Goal: Information Seeking & Learning: Check status

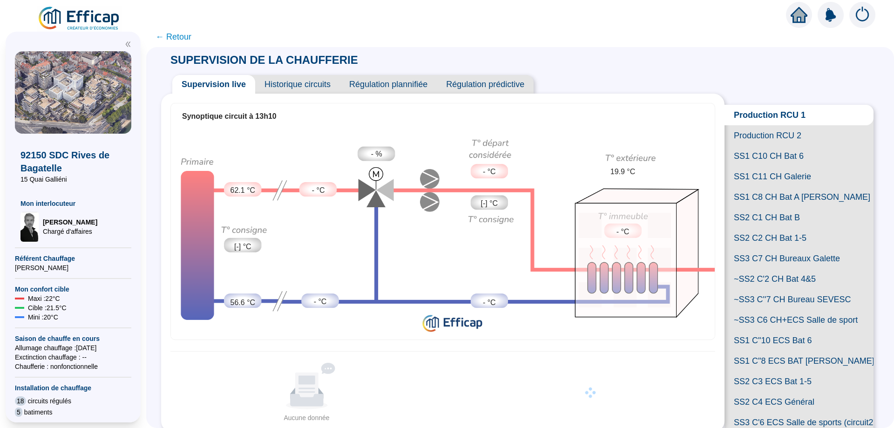
click at [176, 37] on span "← Retour" at bounding box center [174, 36] width 36 height 13
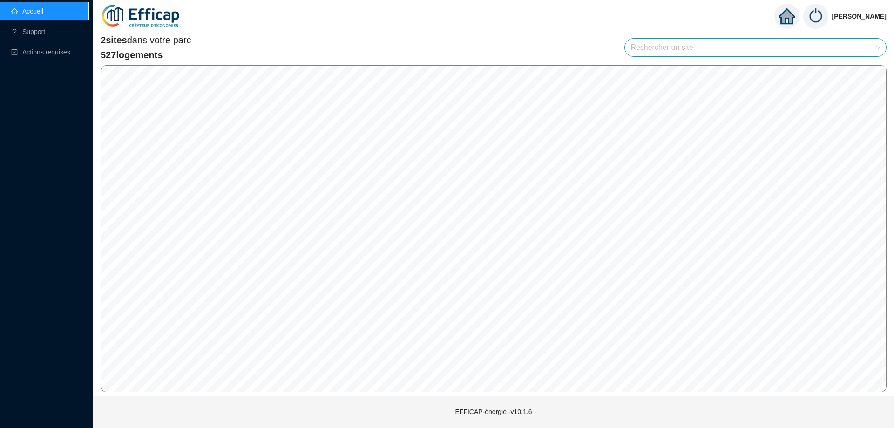
click at [159, 12] on img at bounding box center [141, 16] width 81 height 33
click at [34, 8] on link "Accueil" at bounding box center [27, 10] width 32 height 7
click at [121, 43] on span "2 sites" at bounding box center [114, 40] width 27 height 10
click at [784, 14] on icon "home" at bounding box center [787, 16] width 17 height 17
click at [789, 14] on icon "home" at bounding box center [786, 16] width 17 height 13
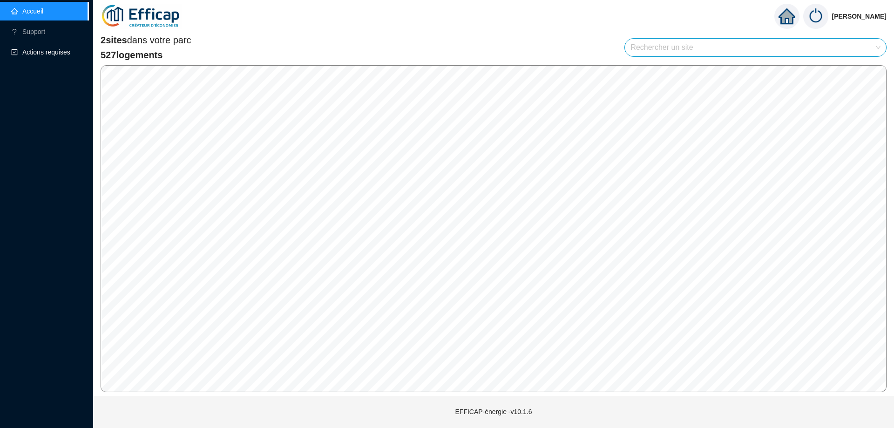
click at [34, 48] on span "Actions requises" at bounding box center [46, 51] width 48 height 7
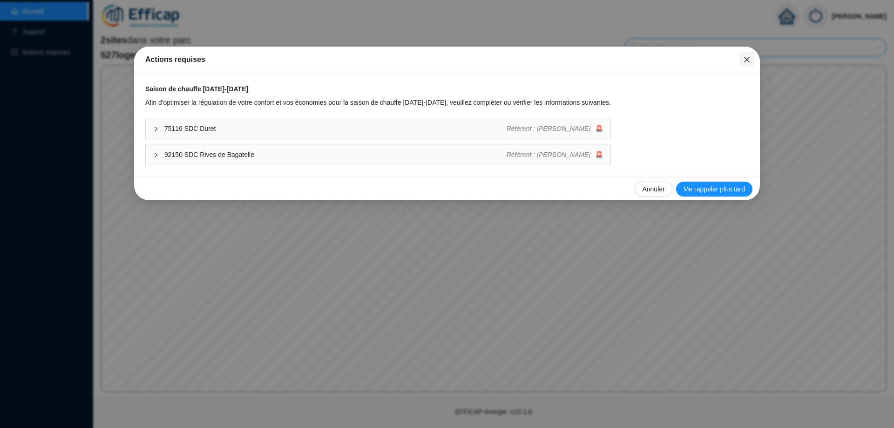
click at [747, 58] on icon "close" at bounding box center [746, 59] width 7 height 7
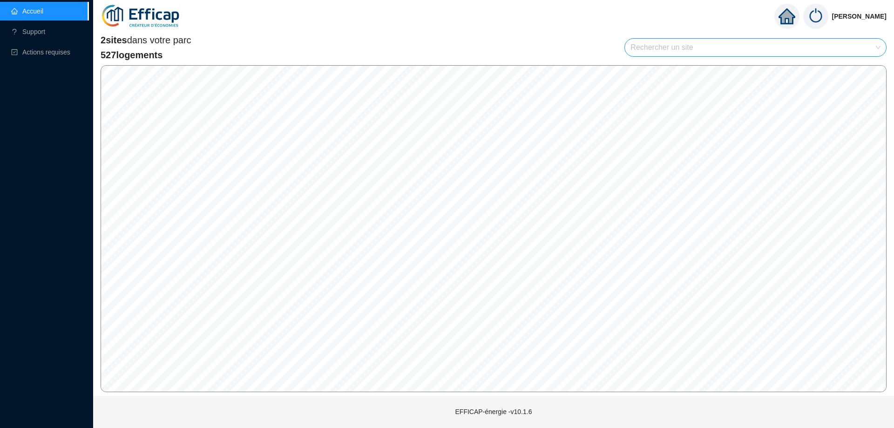
click at [43, 12] on link "Accueil" at bounding box center [27, 10] width 32 height 7
click at [157, 13] on img at bounding box center [141, 16] width 81 height 33
click at [160, 16] on img at bounding box center [141, 16] width 81 height 33
click at [846, 13] on span "[PERSON_NAME]" at bounding box center [859, 16] width 54 height 30
click at [824, 16] on img at bounding box center [815, 16] width 25 height 25
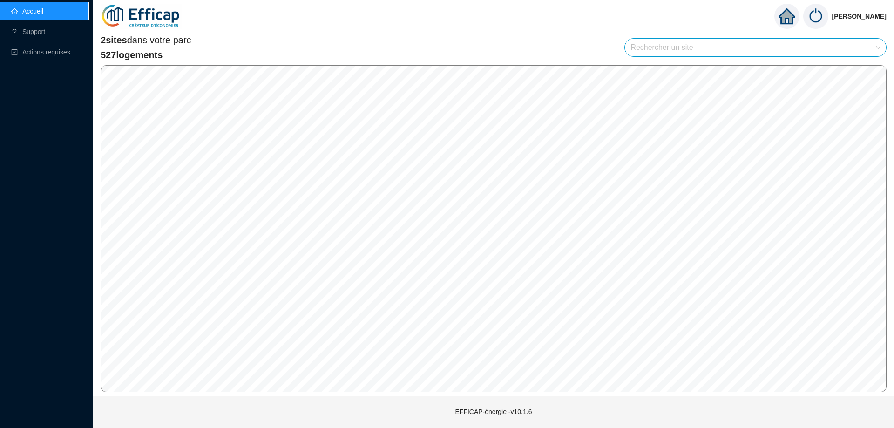
click at [127, 37] on span "2 sites" at bounding box center [114, 40] width 27 height 10
click at [119, 40] on span "2 sites" at bounding box center [114, 40] width 27 height 10
click at [150, 40] on span "2 sites dans votre parc" at bounding box center [146, 40] width 91 height 13
click at [128, 59] on span "527 logements" at bounding box center [146, 54] width 91 height 13
click at [108, 58] on span "527 logements" at bounding box center [146, 54] width 91 height 13
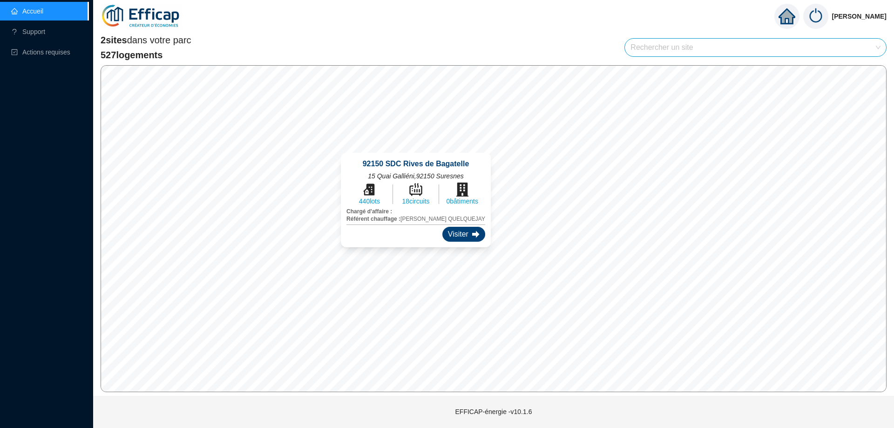
click at [448, 231] on div "Visiter" at bounding box center [463, 234] width 43 height 15
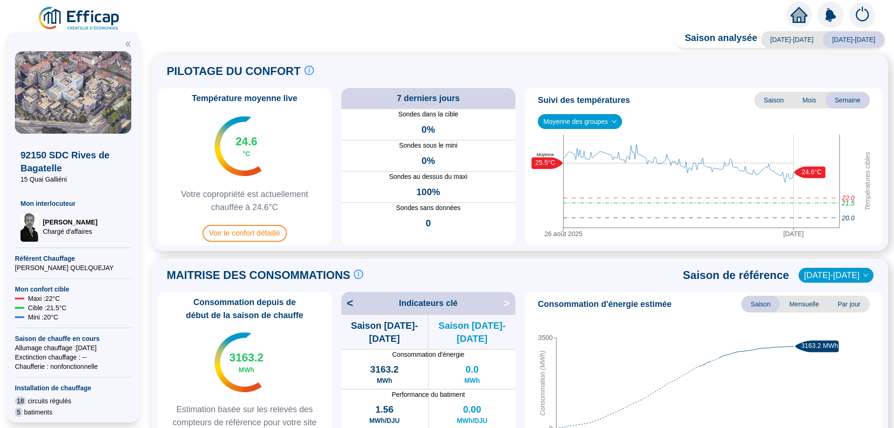
click at [839, 38] on span "[DATE]-[DATE]" at bounding box center [854, 39] width 62 height 17
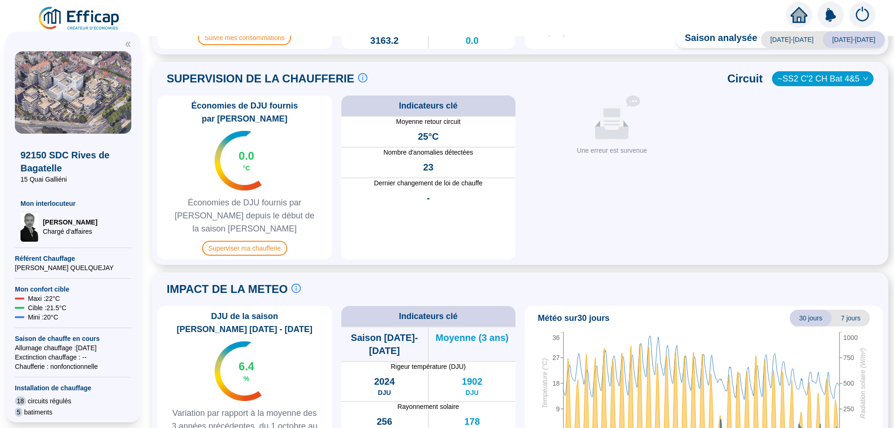
scroll to position [419, 0]
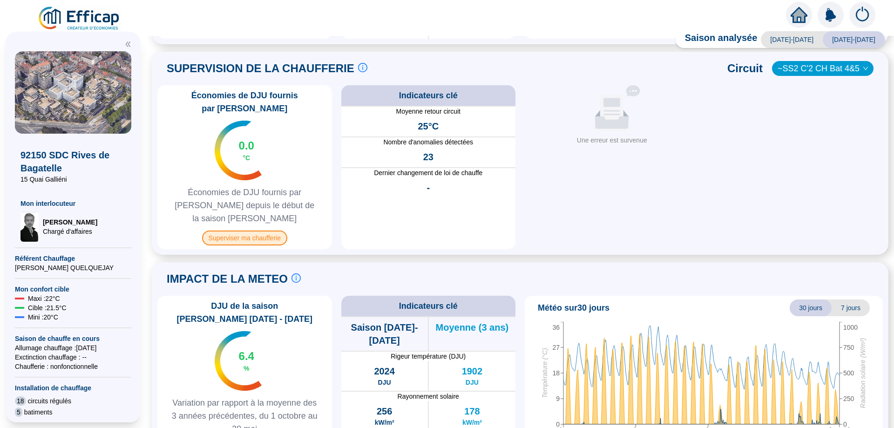
click at [257, 231] on span "Superviser ma chaufferie" at bounding box center [244, 238] width 85 height 15
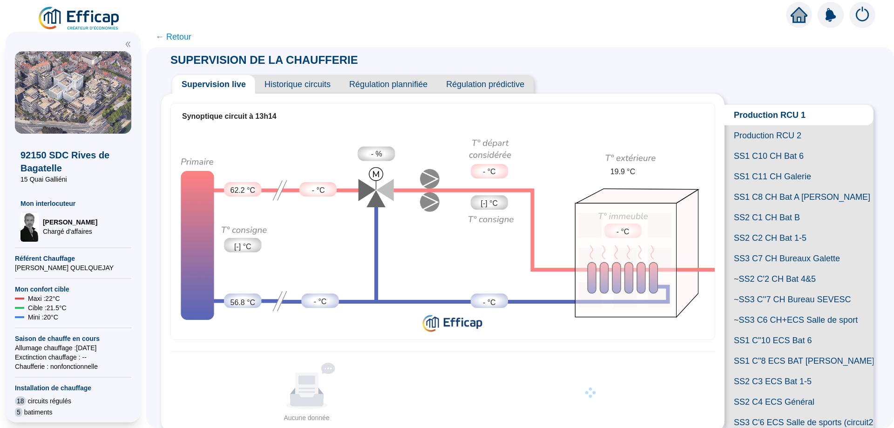
click at [746, 139] on span "Production RCU 2" at bounding box center [799, 135] width 149 height 20
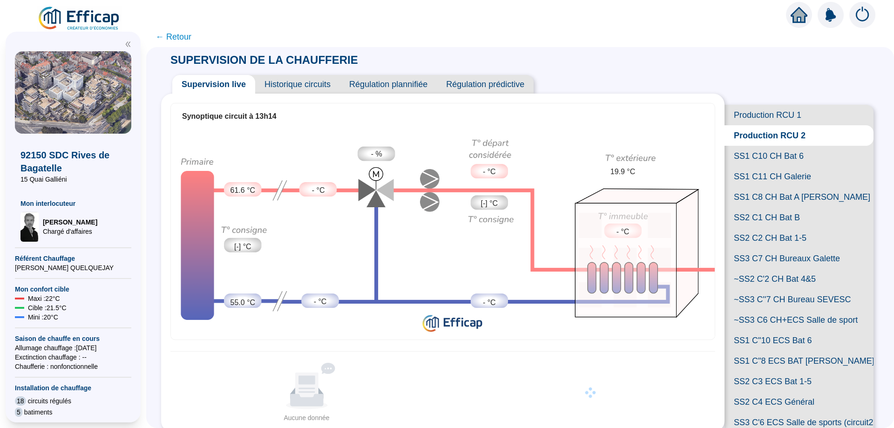
click at [296, 84] on span "Historique circuits" at bounding box center [297, 84] width 85 height 19
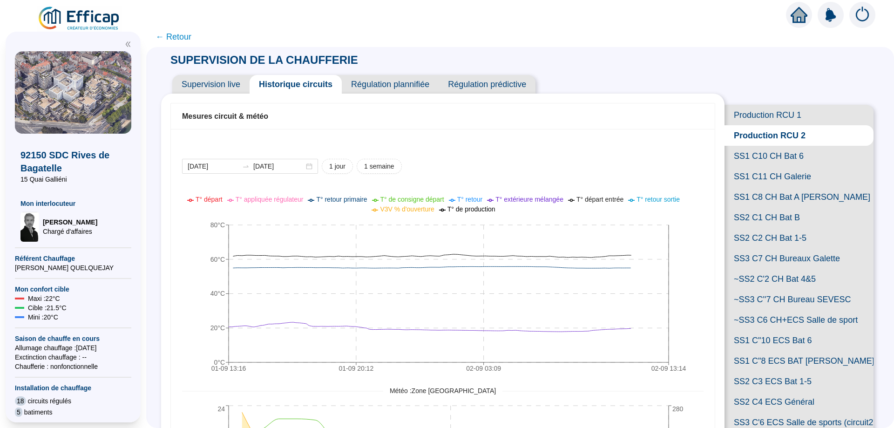
click at [229, 82] on span "Supervision live" at bounding box center [210, 84] width 77 height 19
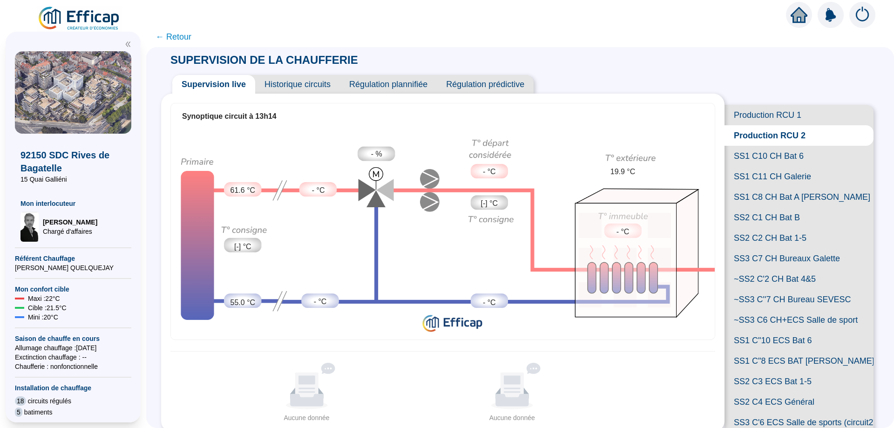
click at [623, 166] on span "19.9 °C" at bounding box center [623, 171] width 25 height 11
click at [611, 170] on span "19.9 °C" at bounding box center [623, 171] width 25 height 11
drag, startPoint x: 616, startPoint y: 170, endPoint x: 639, endPoint y: 170, distance: 23.3
click at [627, 170] on span "19.9 °C" at bounding box center [623, 171] width 25 height 11
click at [639, 170] on img at bounding box center [443, 232] width 544 height 207
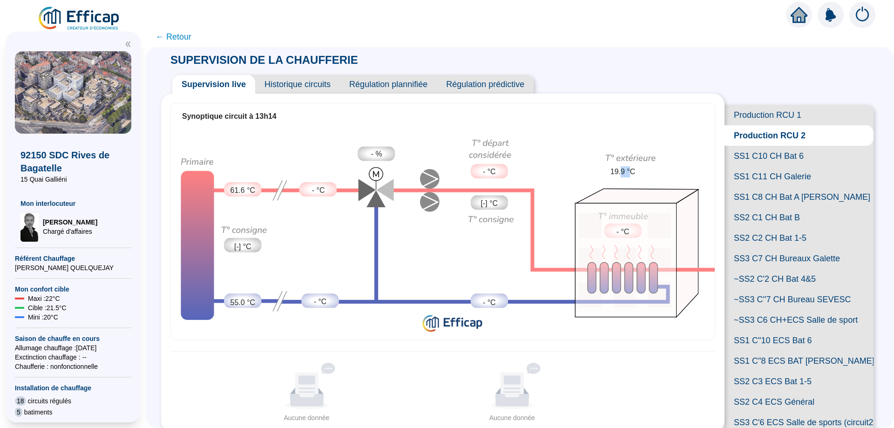
click at [647, 170] on img at bounding box center [443, 232] width 544 height 207
click at [622, 225] on div "GR - SS1 CH Galerie (0 sondes)" at bounding box center [622, 232] width 37 height 14
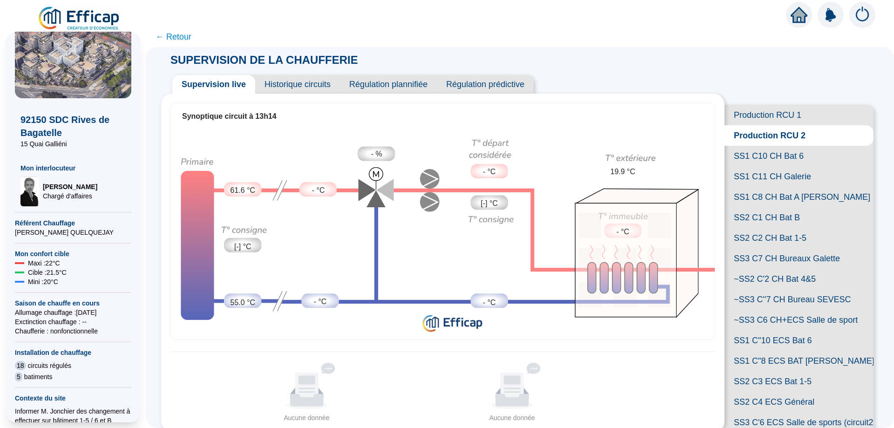
scroll to position [140, 0]
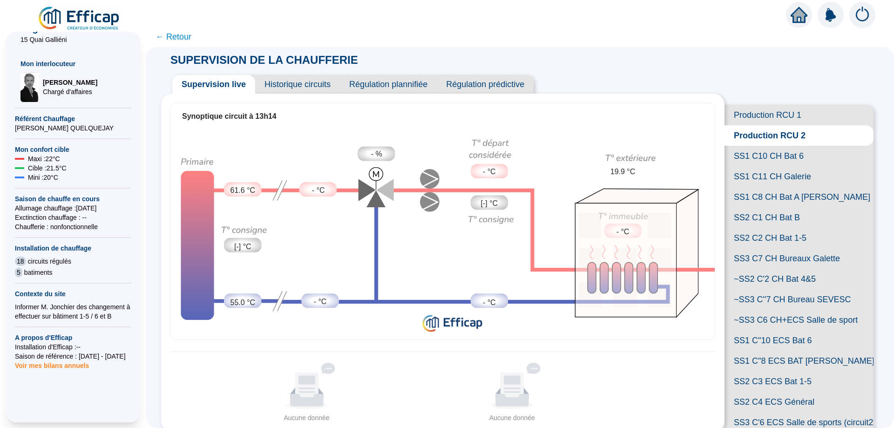
click at [33, 163] on span "Maxi : 22 °C" at bounding box center [44, 158] width 32 height 9
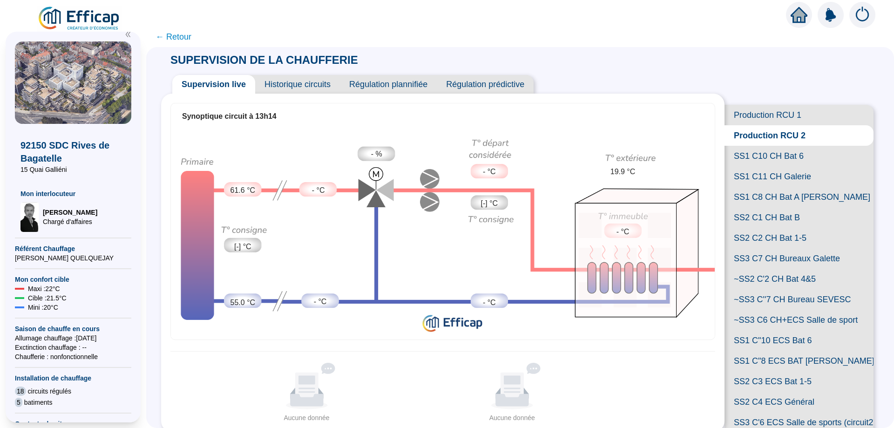
scroll to position [0, 0]
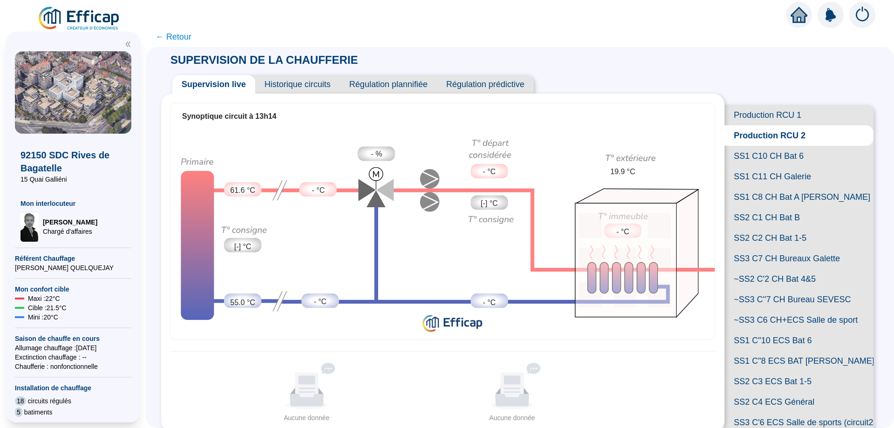
click at [177, 36] on span "← Retour" at bounding box center [174, 36] width 36 height 13
click at [166, 34] on span "← Retour" at bounding box center [520, 36] width 748 height 21
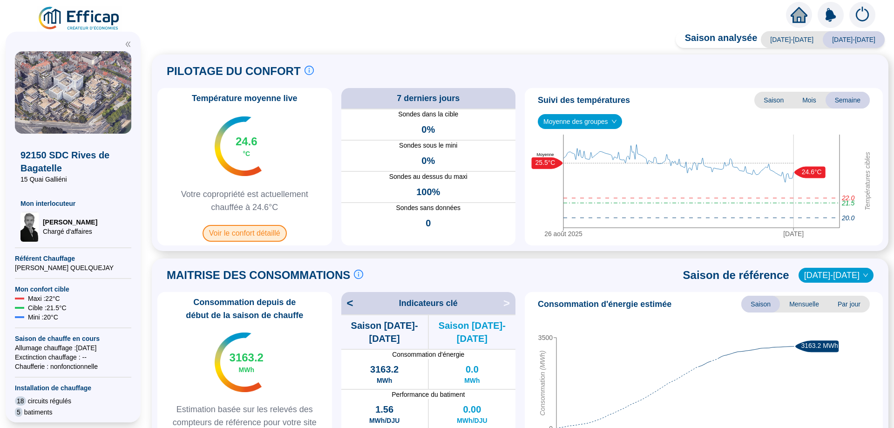
click at [265, 234] on span "Voir le confort détaillé" at bounding box center [245, 233] width 84 height 17
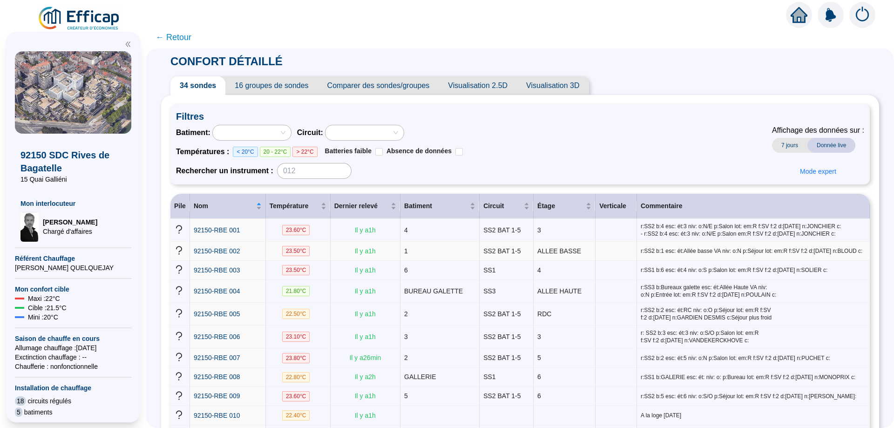
click at [295, 253] on span "23.50 °C" at bounding box center [296, 251] width 28 height 10
click at [293, 85] on span "16 groupes de sondes" at bounding box center [271, 85] width 92 height 19
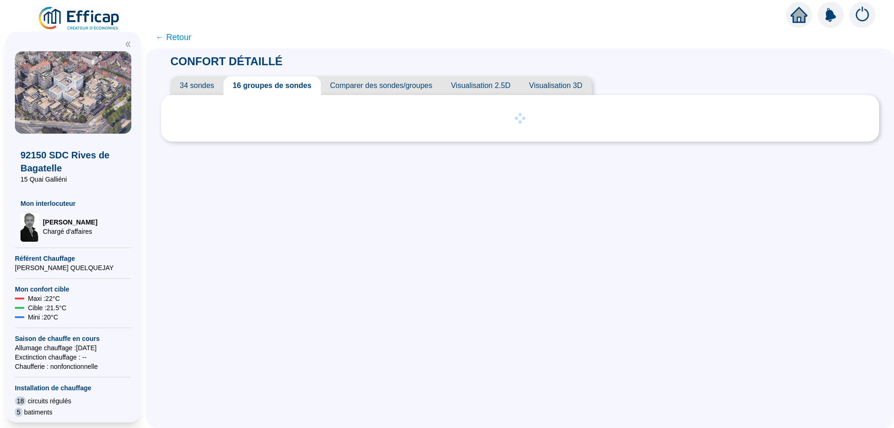
click at [382, 87] on span "Comparer des sondes/groupes" at bounding box center [381, 85] width 121 height 19
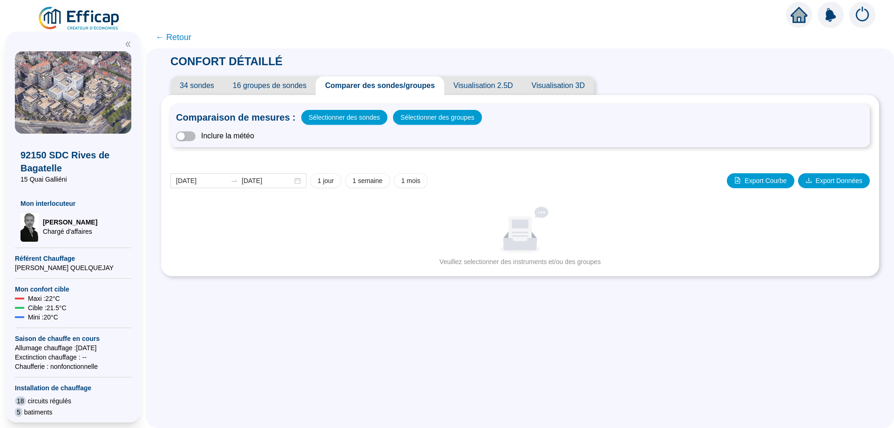
click at [462, 84] on span "Visualisation 2.5D" at bounding box center [483, 85] width 78 height 19
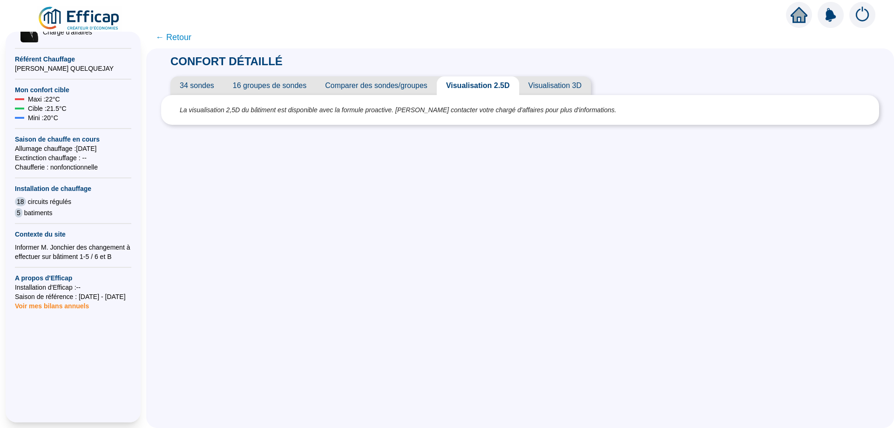
scroll to position [207, 0]
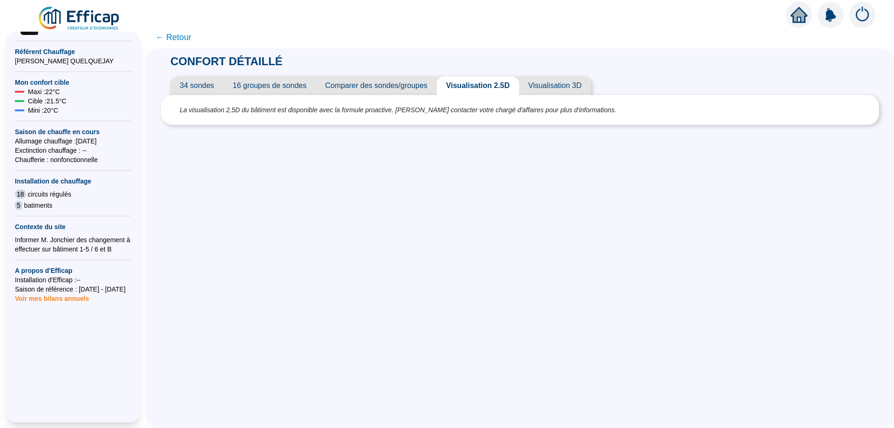
click at [171, 37] on span "← Retour" at bounding box center [174, 37] width 36 height 13
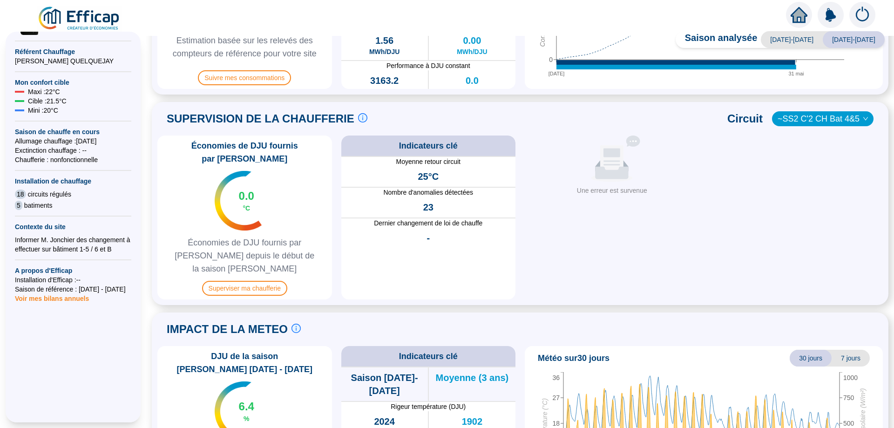
scroll to position [373, 0]
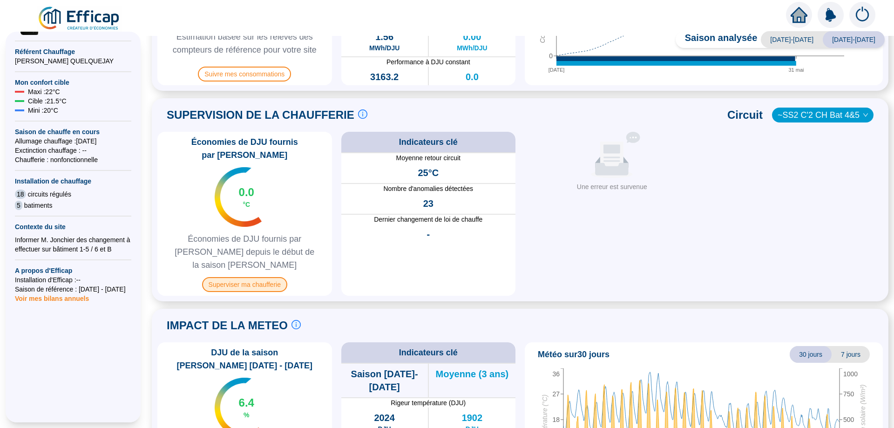
click at [243, 277] on span "Superviser ma chaufferie" at bounding box center [244, 284] width 85 height 15
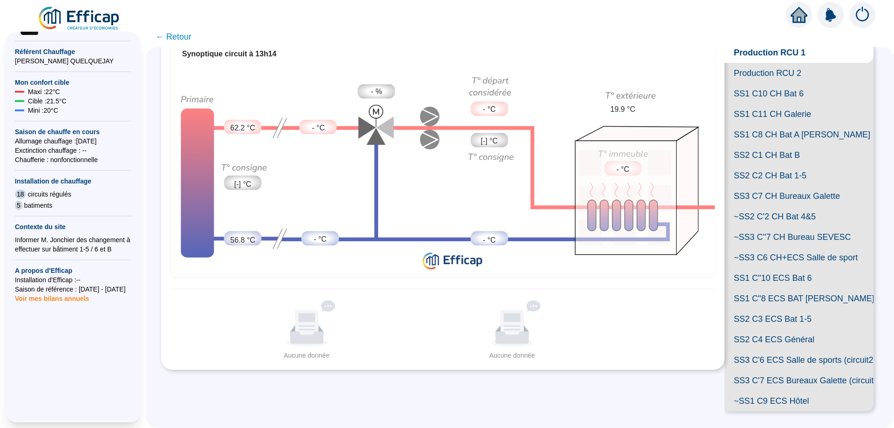
scroll to position [188, 0]
click at [760, 247] on span "~SS3 C6 CH+ECS Salle de sport" at bounding box center [799, 257] width 149 height 20
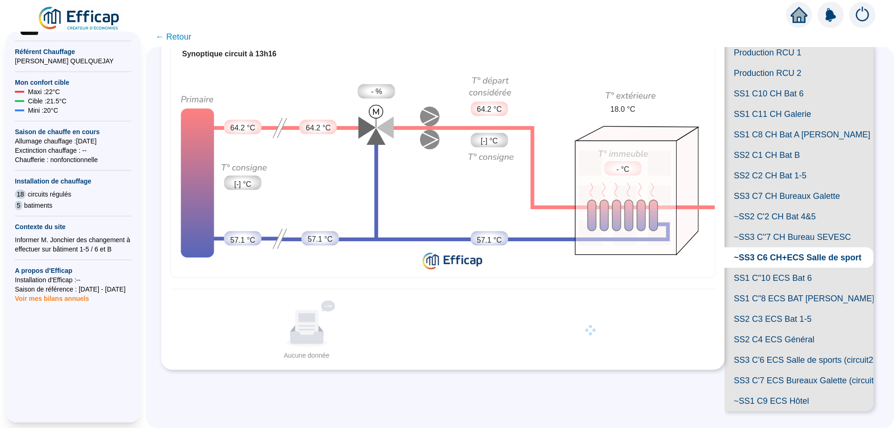
scroll to position [48, 0]
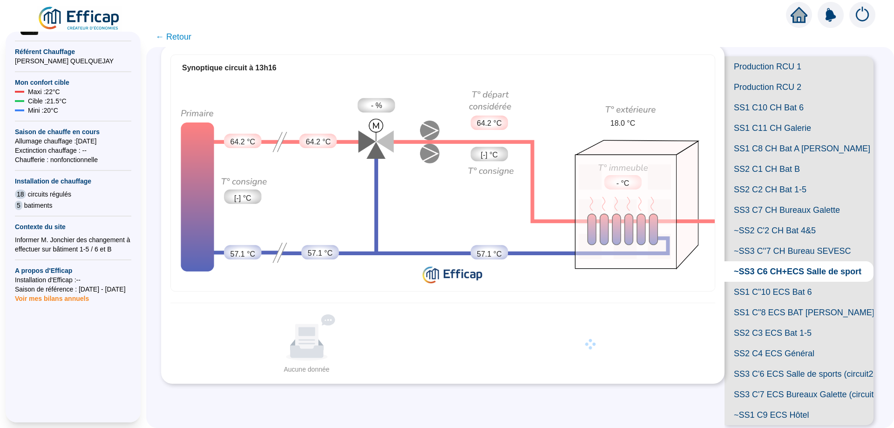
click at [744, 200] on span "SS2 C2 CH Bat 1-5" at bounding box center [799, 189] width 149 height 20
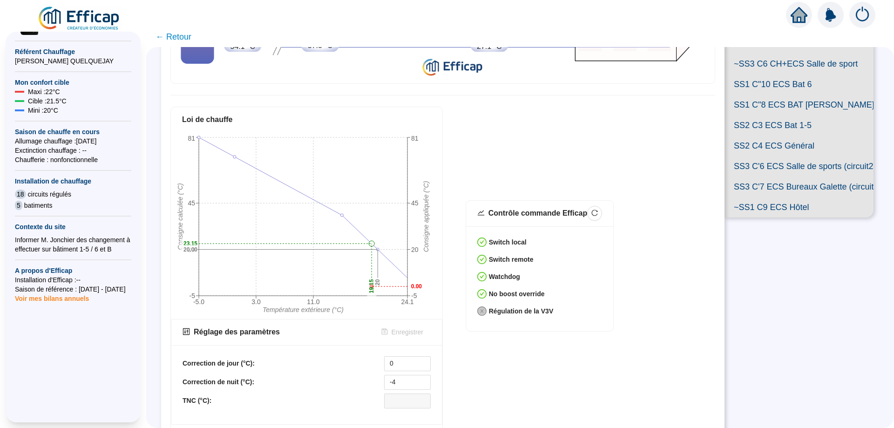
scroll to position [268, 0]
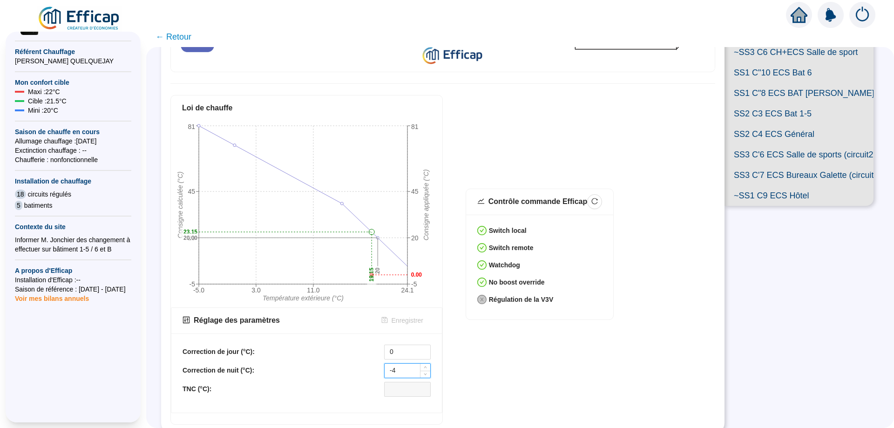
click at [400, 364] on input "-4" at bounding box center [408, 371] width 46 height 14
click at [538, 117] on div "[PERSON_NAME] -5.0 3.0 11.0 24.1 Température extérieure (°C) -5 20 45 81 Consig…" at bounding box center [442, 260] width 545 height 330
click at [653, 248] on div "Contrôle commande Efficap Switch local Switch remote Watchdog No boost override…" at bounding box center [591, 260] width 250 height 143
drag, startPoint x: 399, startPoint y: 365, endPoint x: 392, endPoint y: 366, distance: 7.0
click at [392, 366] on input "-4" at bounding box center [408, 371] width 46 height 14
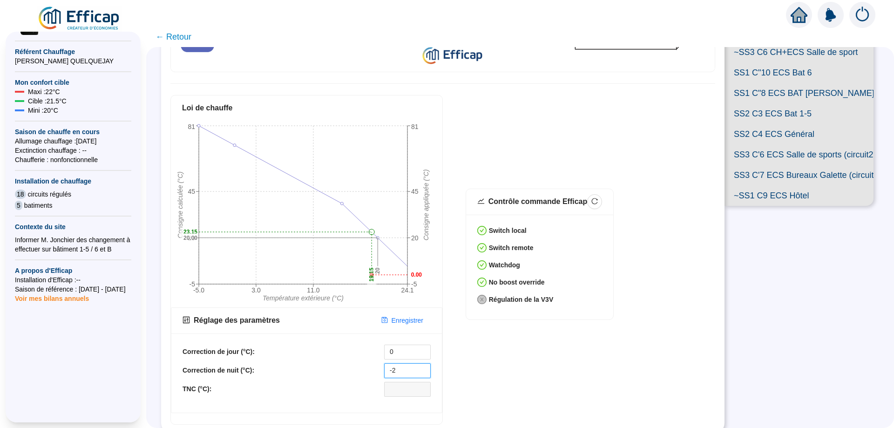
type input "-2"
click at [501, 370] on div "[PERSON_NAME] -5.0 3.0 11.0 24.1 Température extérieure (°C) -5 20 45 81 Consig…" at bounding box center [442, 260] width 545 height 330
click at [518, 365] on div "[PERSON_NAME] -5.0 3.0 11.0 24.1 Température extérieure (°C) -5 20 45 81 Consig…" at bounding box center [442, 260] width 545 height 330
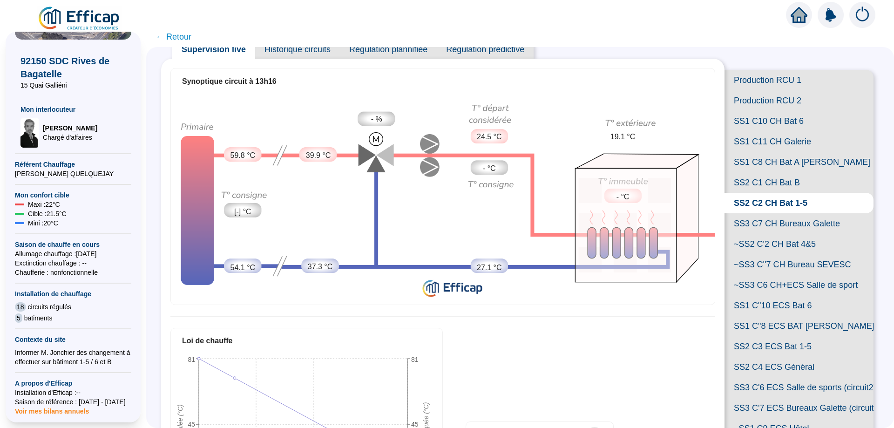
scroll to position [0, 0]
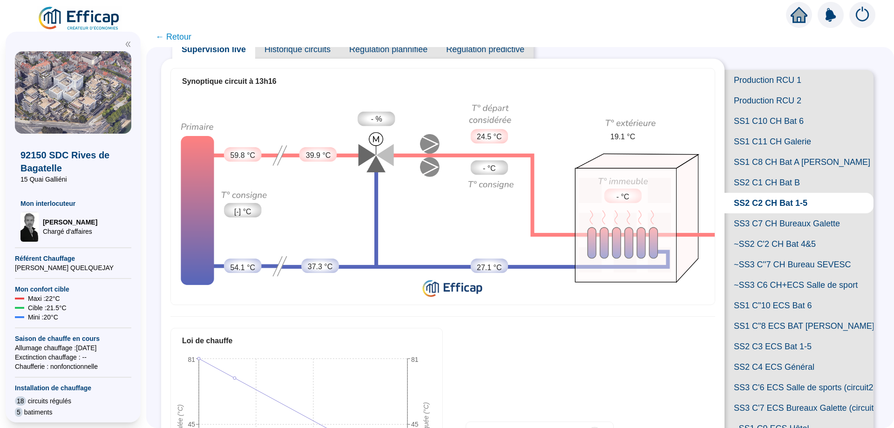
click at [176, 38] on span "← Retour" at bounding box center [174, 36] width 36 height 13
click at [168, 33] on span "← Retour" at bounding box center [520, 36] width 748 height 21
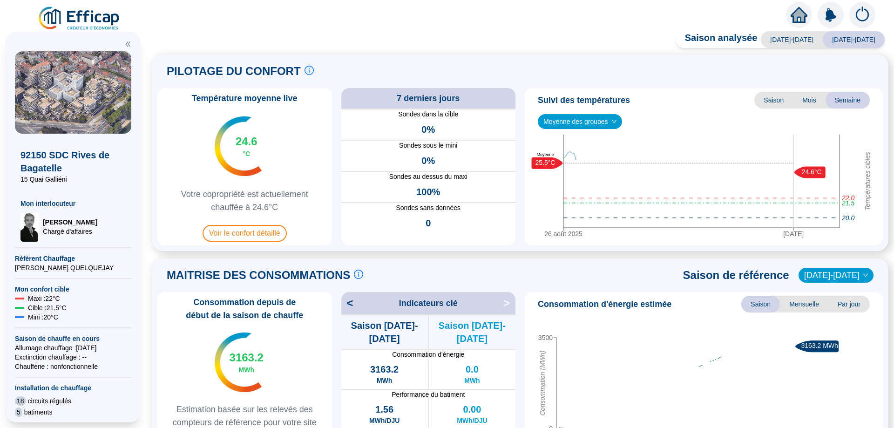
click at [168, 36] on div "Saison analysée [DATE]-[DATE] [DATE]-[DATE] PILOTAGE DU CONFORT Le pilotage du …" at bounding box center [520, 232] width 748 height 392
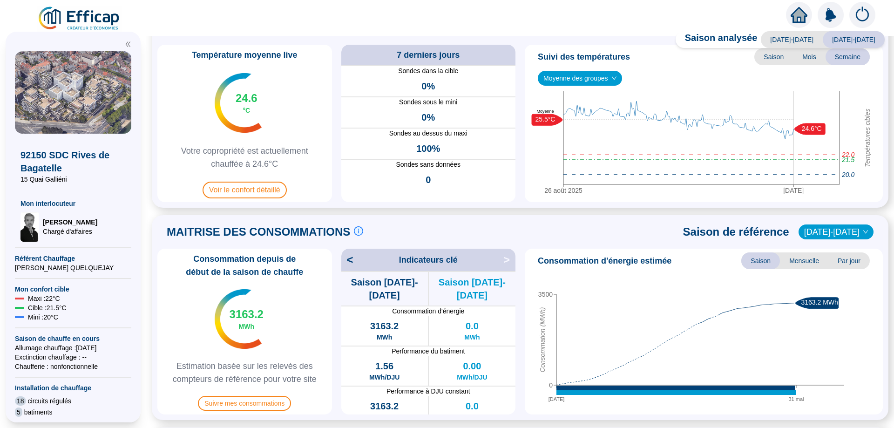
scroll to position [93, 0]
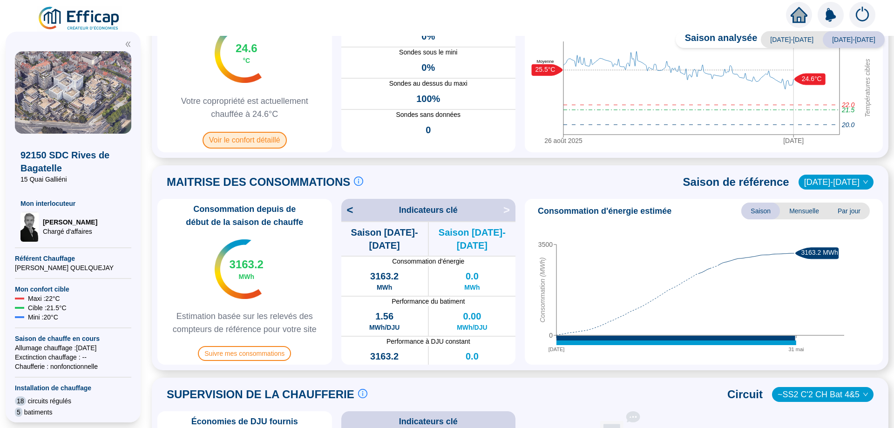
click at [249, 136] on span "Voir le confort détaillé" at bounding box center [245, 140] width 84 height 17
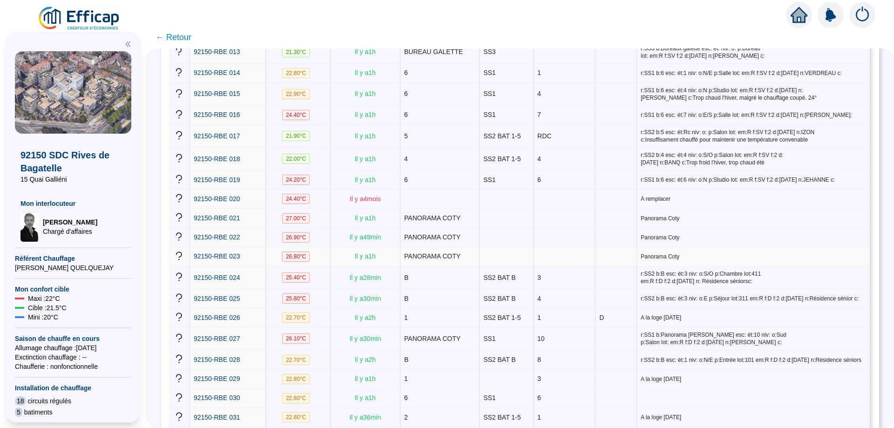
scroll to position [419, 0]
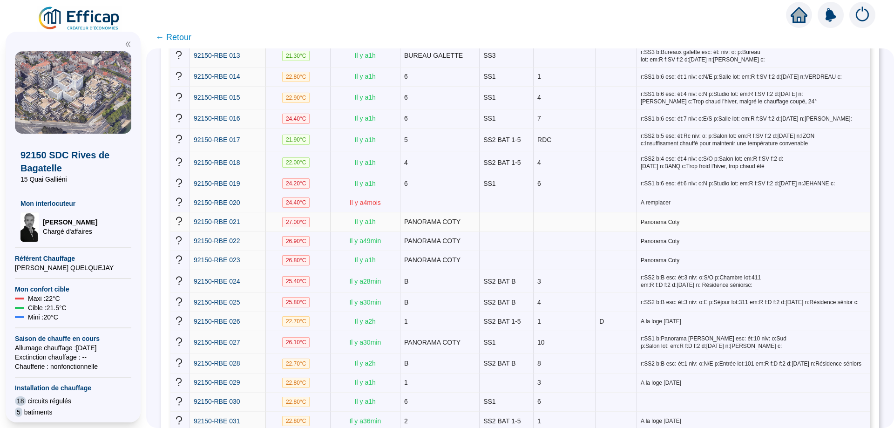
click at [298, 217] on span "27.00 °C" at bounding box center [296, 222] width 28 height 10
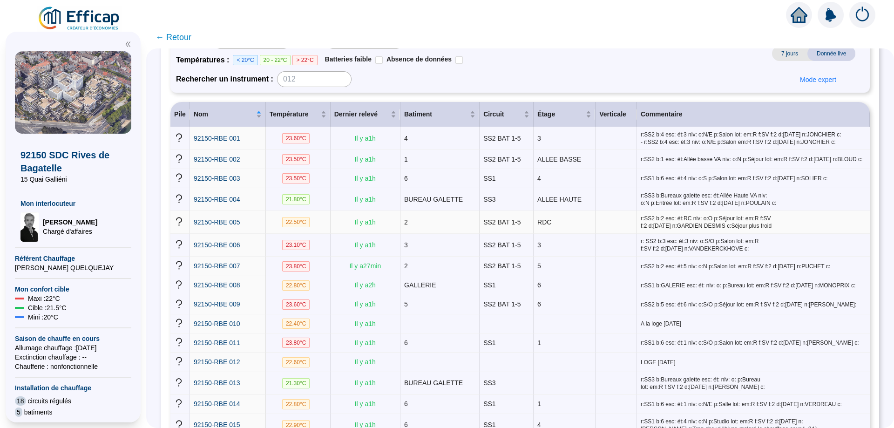
scroll to position [0, 0]
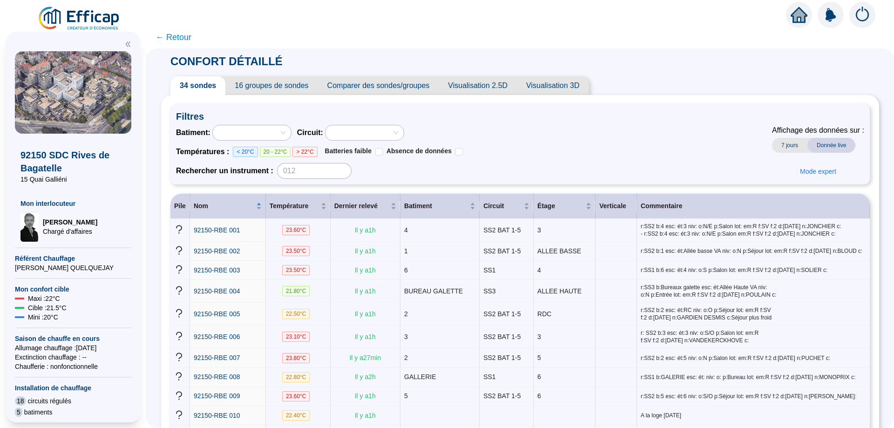
click at [169, 38] on span "← Retour" at bounding box center [174, 37] width 36 height 13
click at [162, 35] on span "← Retour" at bounding box center [520, 37] width 748 height 22
click at [180, 35] on span "← Retour" at bounding box center [520, 37] width 748 height 22
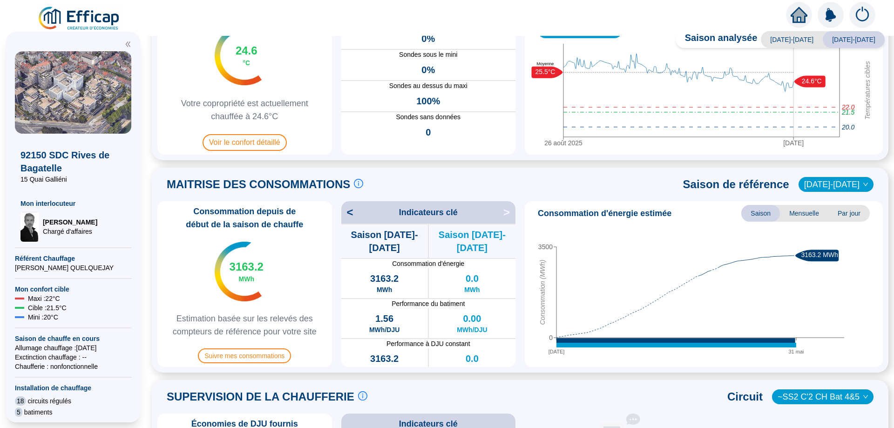
scroll to position [279, 0]
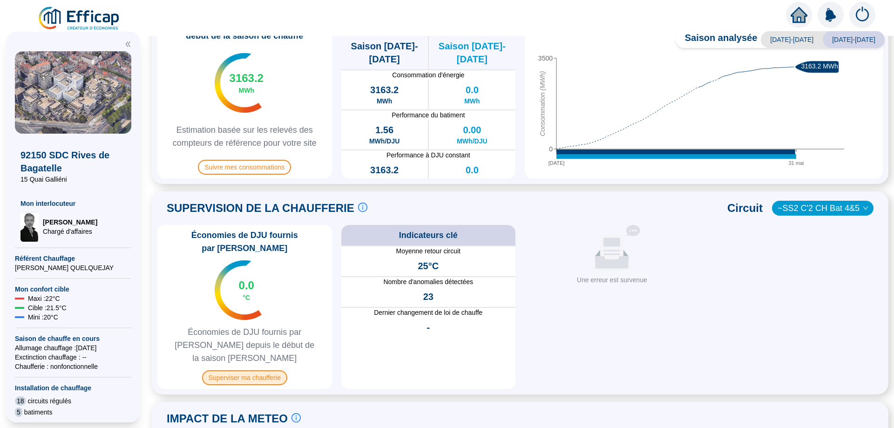
click at [251, 370] on span "Superviser ma chaufferie" at bounding box center [244, 377] width 85 height 15
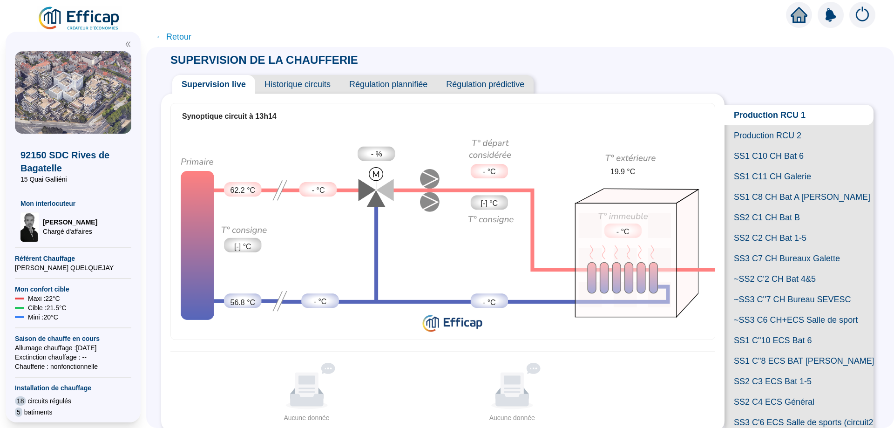
click at [166, 35] on span "← Retour" at bounding box center [174, 36] width 36 height 13
click at [165, 35] on span "← Retour" at bounding box center [520, 36] width 748 height 21
click at [171, 35] on span "← Retour" at bounding box center [520, 36] width 748 height 21
click at [165, 35] on span "← Retour" at bounding box center [520, 36] width 748 height 21
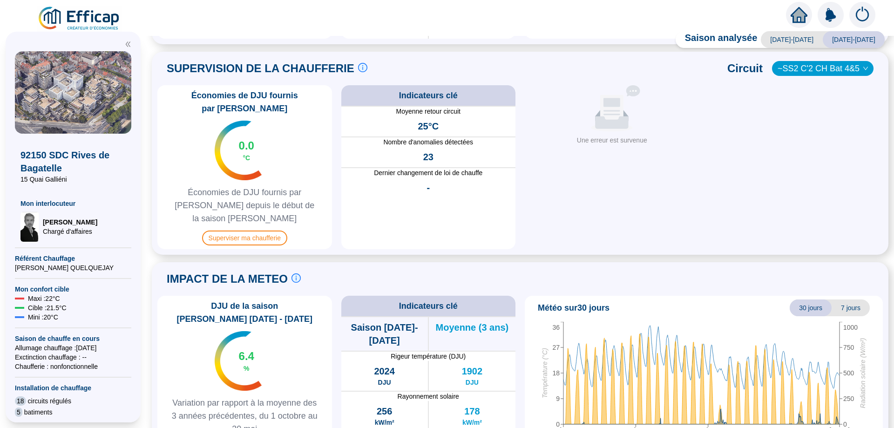
scroll to position [436, 0]
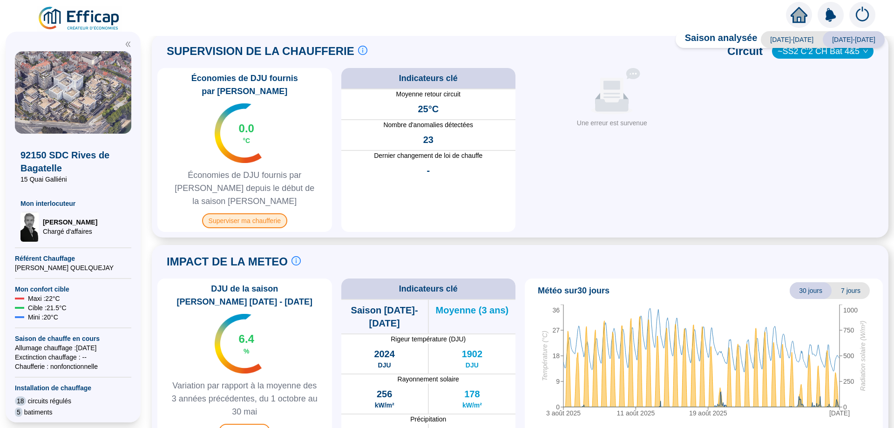
click at [249, 213] on span "Superviser ma chaufferie" at bounding box center [244, 220] width 85 height 15
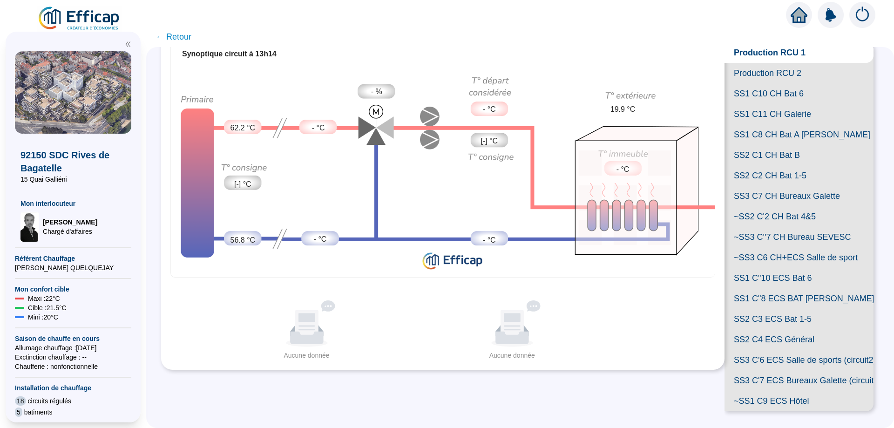
scroll to position [2, 0]
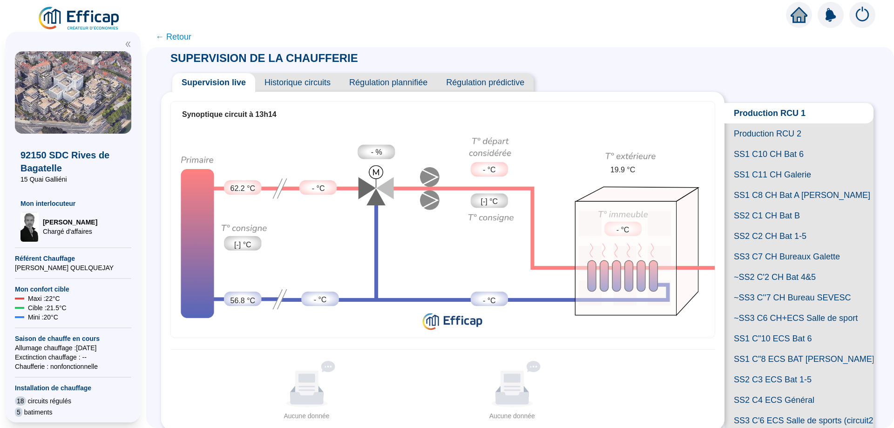
click at [745, 205] on span "SS1 C8 CH Bat A [PERSON_NAME]" at bounding box center [799, 195] width 149 height 20
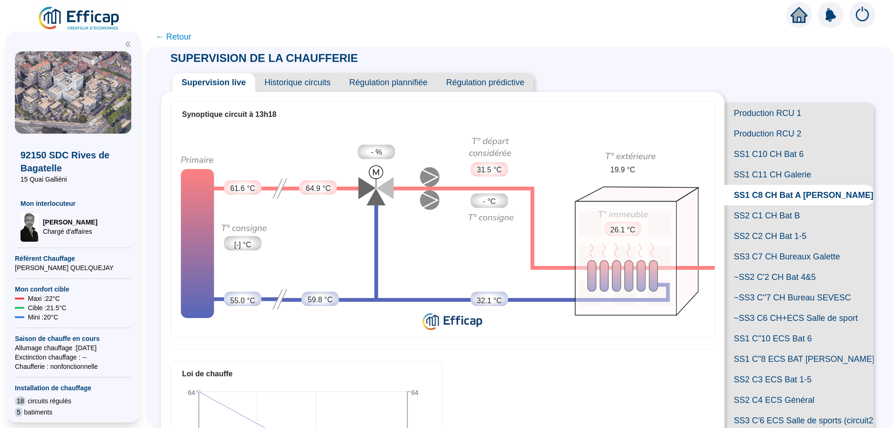
click at [372, 151] on div "- %" at bounding box center [376, 152] width 37 height 14
drag, startPoint x: 165, startPoint y: 35, endPoint x: 180, endPoint y: 34, distance: 14.9
click at [165, 34] on span "← Retour" at bounding box center [174, 36] width 36 height 13
click at [166, 34] on span "← Retour" at bounding box center [520, 36] width 748 height 21
click at [159, 33] on span "← Retour" at bounding box center [520, 36] width 748 height 21
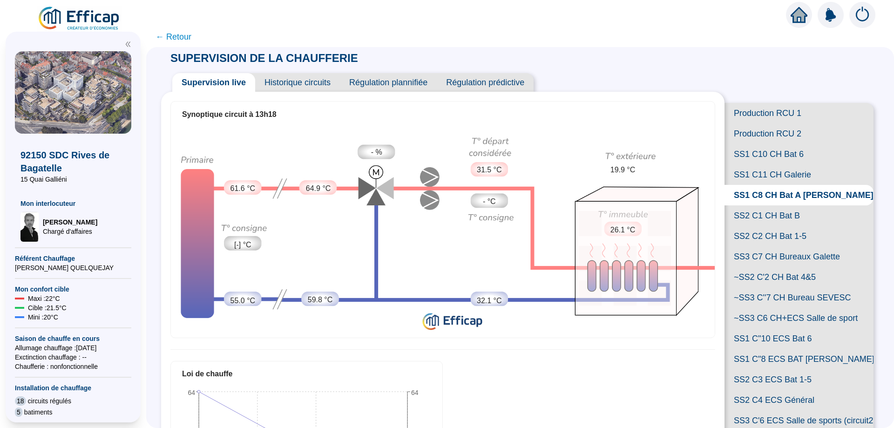
click at [180, 34] on span "← Retour" at bounding box center [520, 36] width 748 height 21
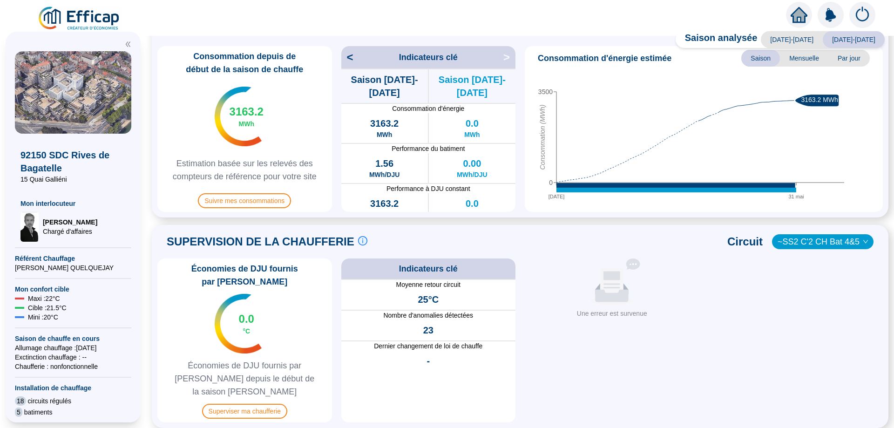
scroll to position [326, 0]
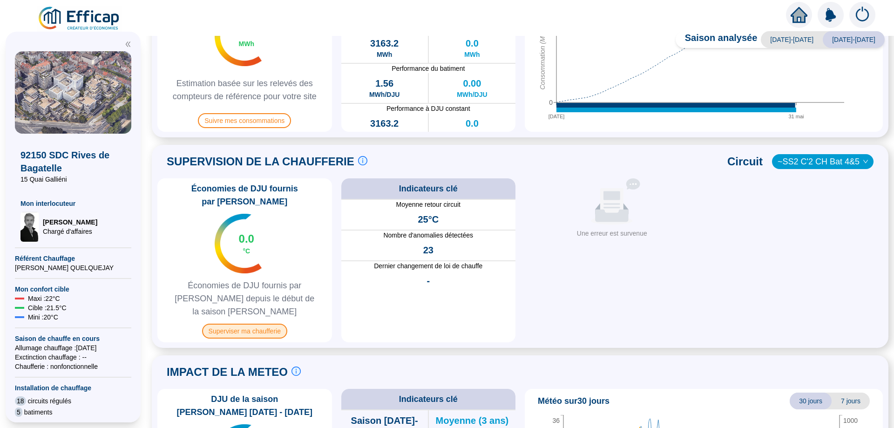
click at [251, 324] on span "Superviser ma chaufferie" at bounding box center [244, 331] width 85 height 15
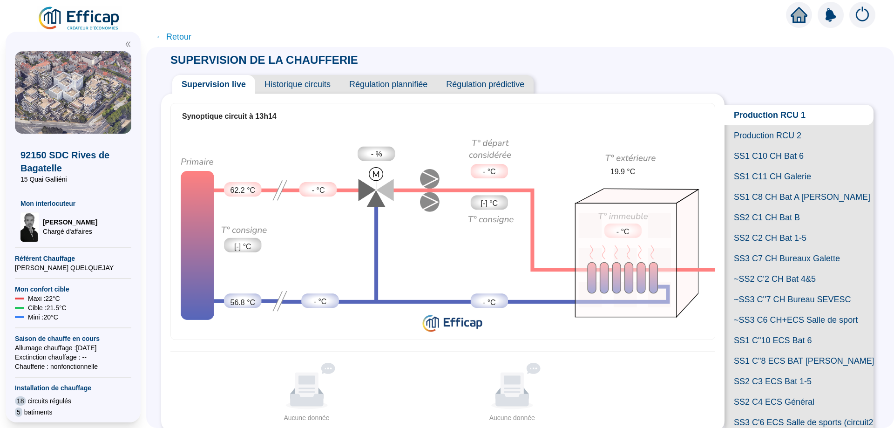
click at [310, 83] on span "Historique circuits" at bounding box center [297, 84] width 85 height 19
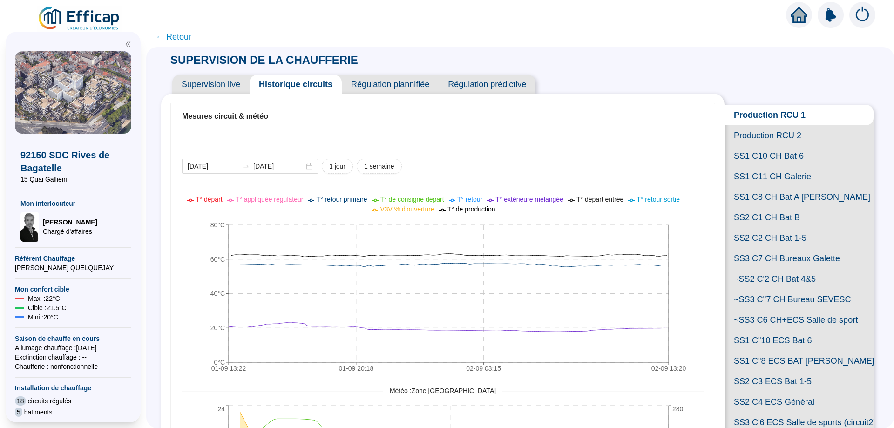
click at [372, 84] on span "Régulation plannifiée" at bounding box center [390, 84] width 97 height 19
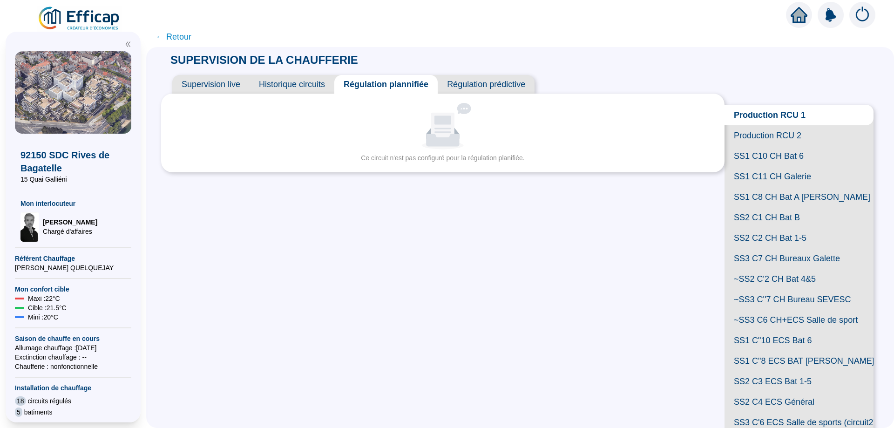
click at [224, 86] on span "Supervision live" at bounding box center [210, 84] width 77 height 19
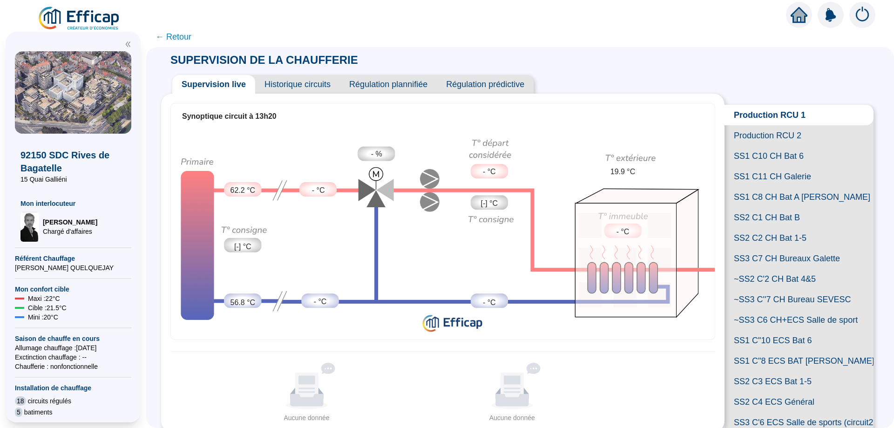
click at [766, 166] on span "SS1 C10 CH Bat 6" at bounding box center [799, 156] width 149 height 20
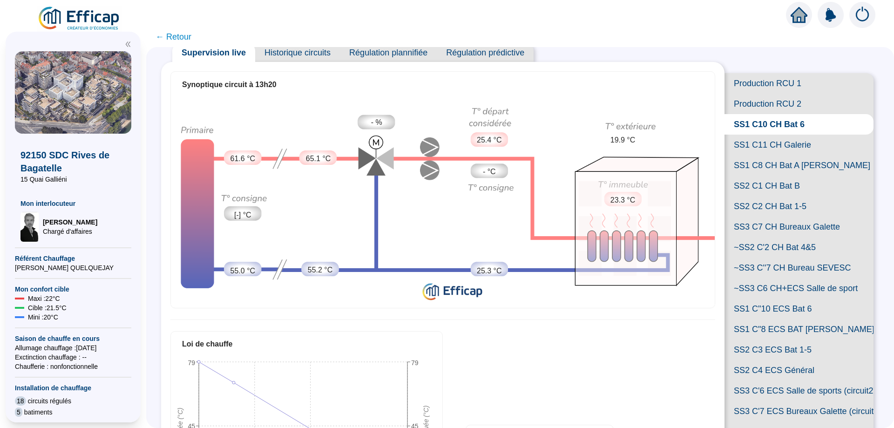
scroll to position [47, 0]
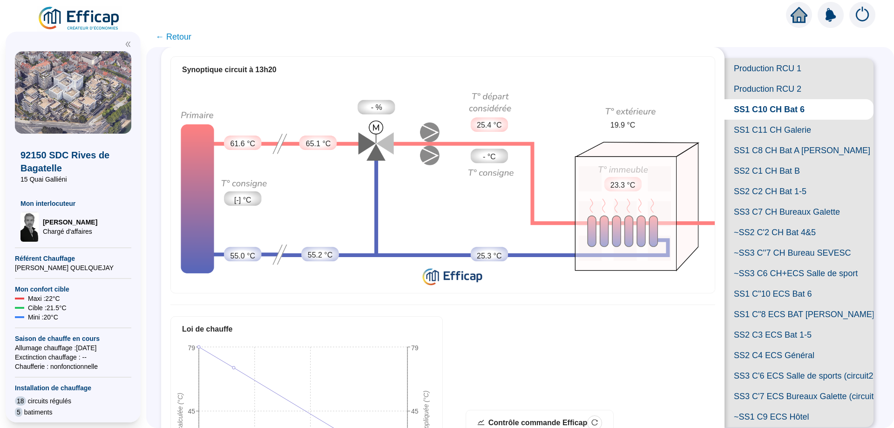
click at [746, 161] on span "SS1 C8 CH Bat A [PERSON_NAME]" at bounding box center [799, 150] width 149 height 20
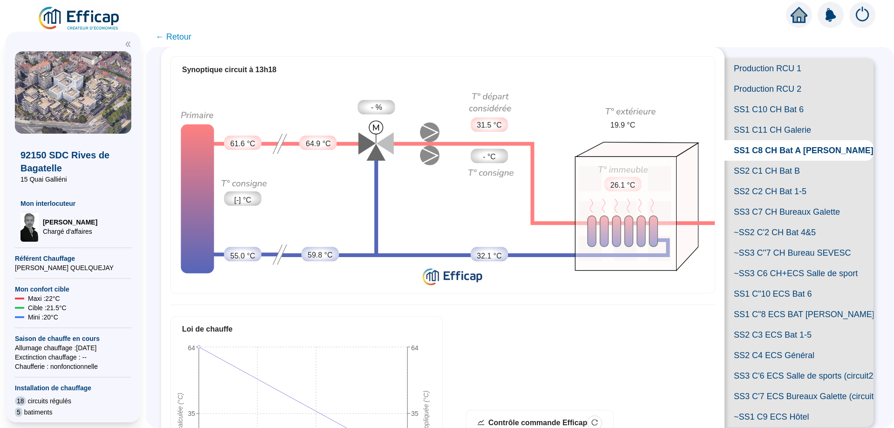
click at [735, 120] on span "SS1 C10 CH Bat 6" at bounding box center [799, 109] width 149 height 20
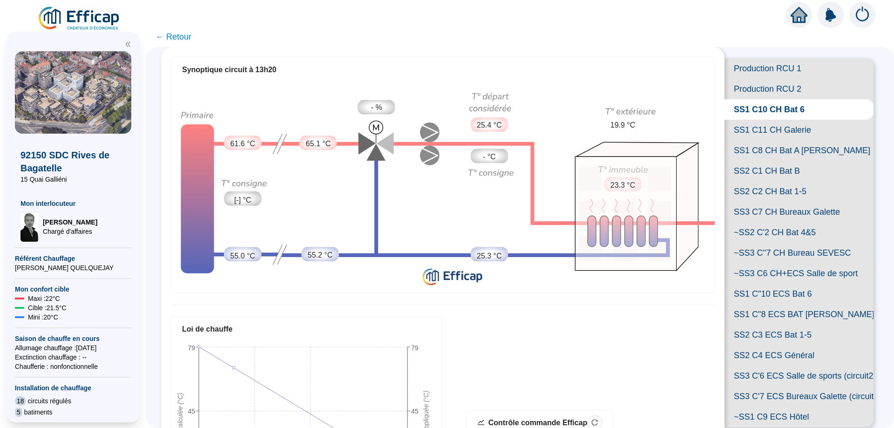
click at [749, 140] on span "SS1 C11 CH Galerie" at bounding box center [799, 130] width 149 height 20
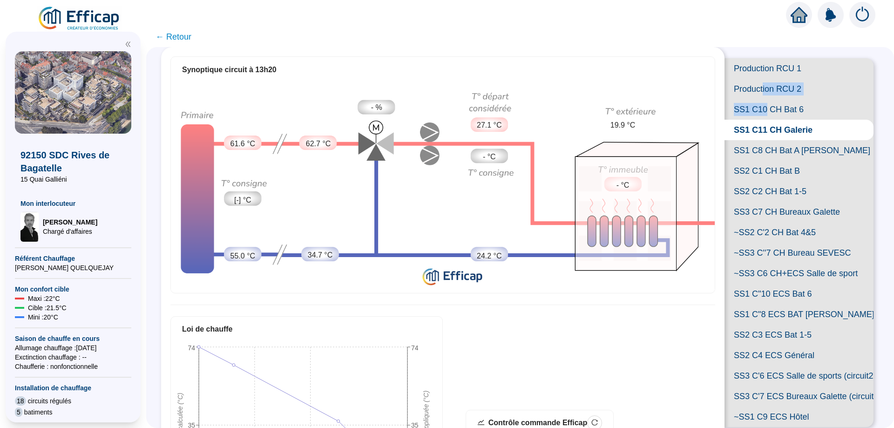
click at [756, 113] on div "Production RCU 1 Production RCU 2 SS1 C10 CH Bat 6 SS1 C11 CH Galerie SS1 C8 CH…" at bounding box center [799, 242] width 149 height 369
click at [748, 120] on span "SS1 C10 CH Bat 6" at bounding box center [799, 109] width 149 height 20
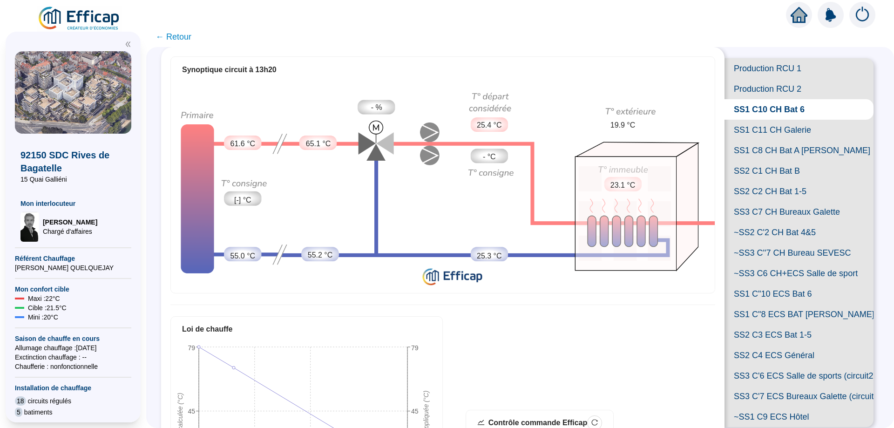
click at [753, 161] on span "SS1 C8 CH Bat A [PERSON_NAME]" at bounding box center [799, 150] width 149 height 20
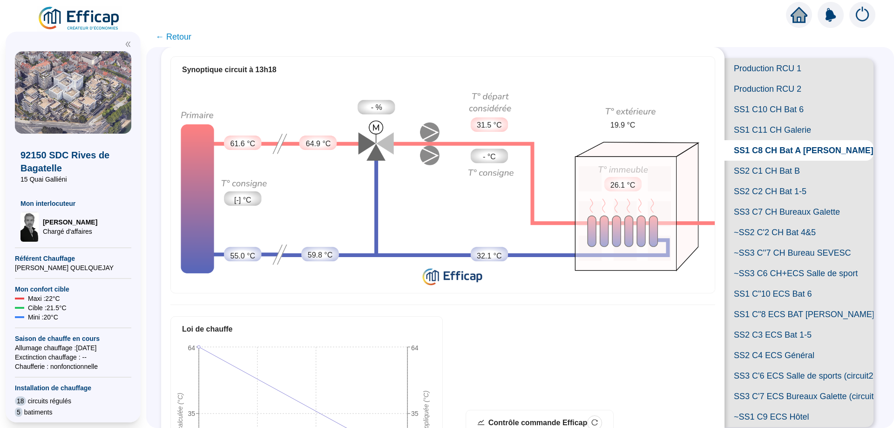
click at [749, 140] on span "SS1 C11 CH Galerie" at bounding box center [799, 130] width 149 height 20
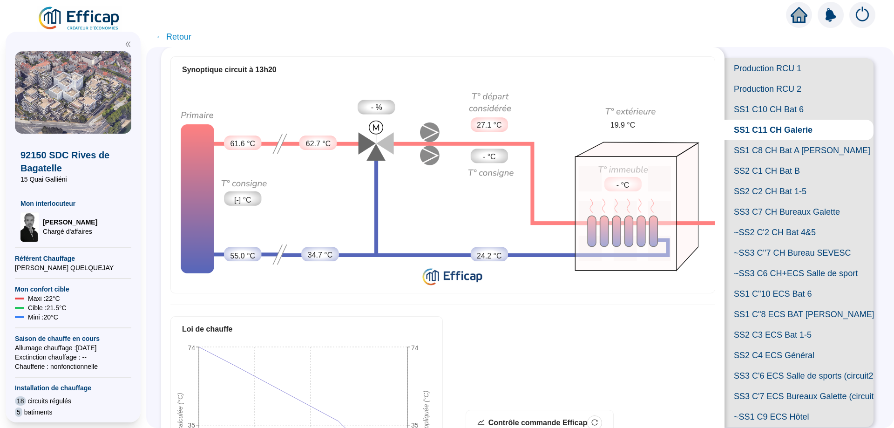
click at [751, 120] on span "SS1 C10 CH Bat 6" at bounding box center [799, 109] width 149 height 20
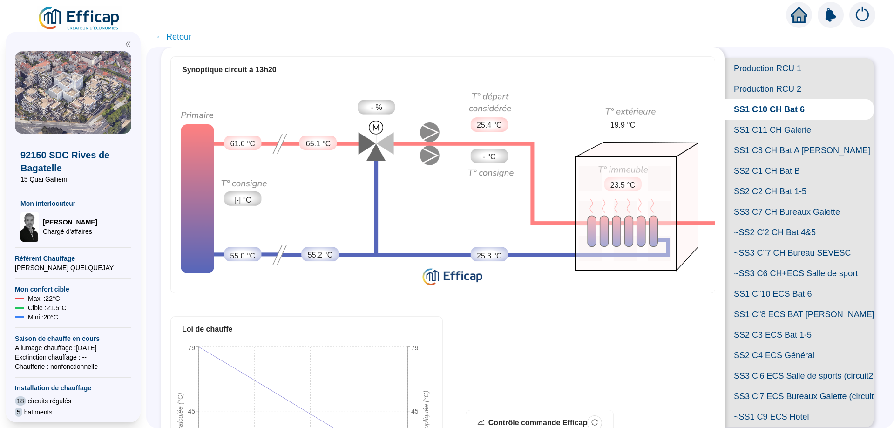
click at [753, 140] on span "SS1 C11 CH Galerie" at bounding box center [799, 130] width 149 height 20
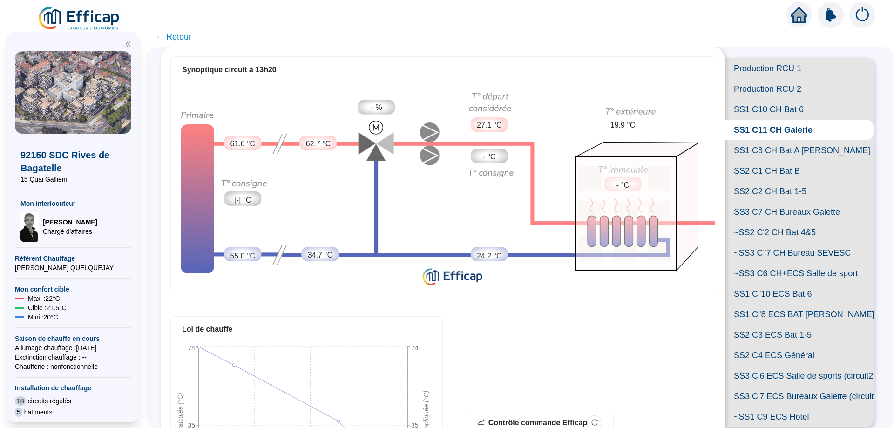
click at [752, 161] on span "SS1 C8 CH Bat A [PERSON_NAME]" at bounding box center [799, 150] width 149 height 20
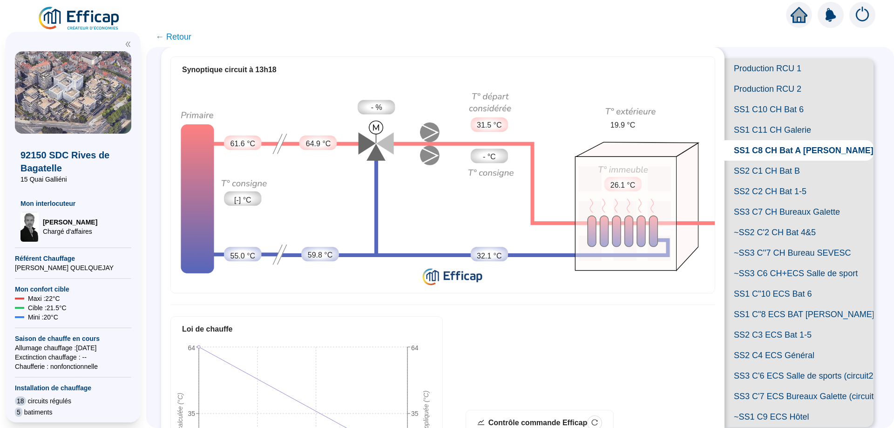
click at [759, 120] on span "SS1 C10 CH Bat 6" at bounding box center [799, 109] width 149 height 20
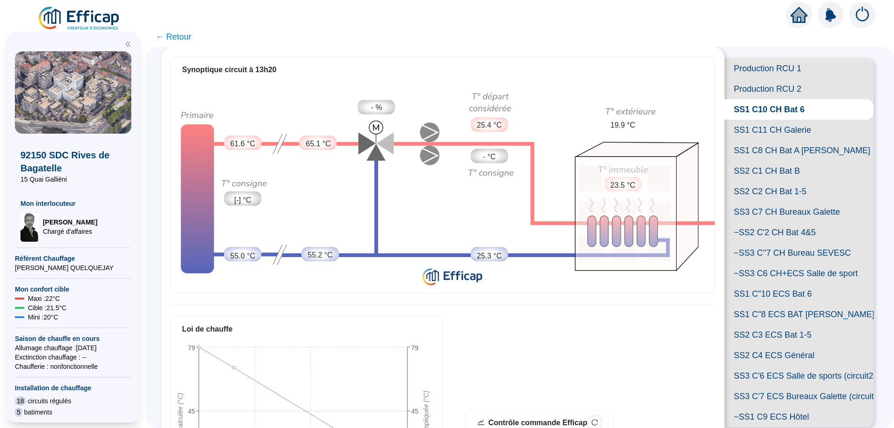
click at [760, 140] on span "SS1 C11 CH Galerie" at bounding box center [799, 130] width 149 height 20
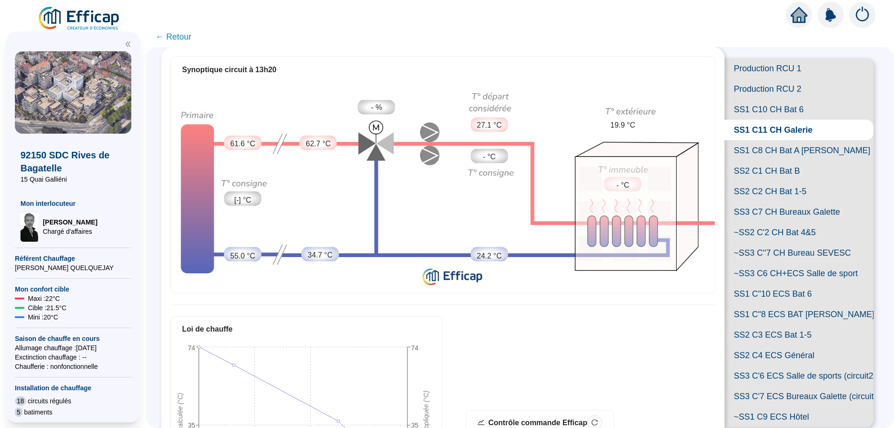
click at [755, 161] on span "SS1 C8 CH Bat A [PERSON_NAME]" at bounding box center [799, 150] width 149 height 20
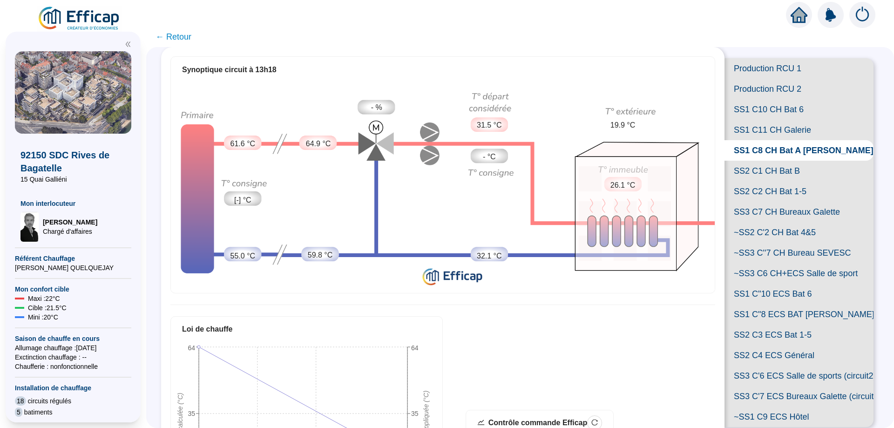
click at [752, 202] on span "SS2 C2 CH Bat 1-5" at bounding box center [799, 191] width 149 height 20
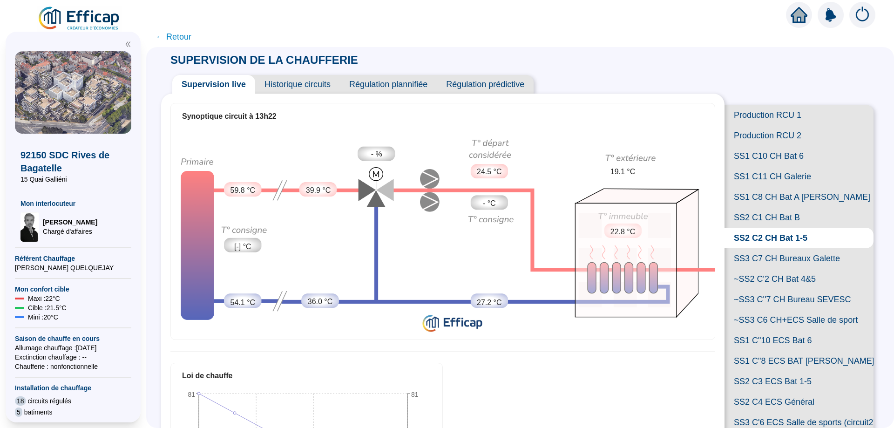
click at [781, 207] on span "SS1 C8 CH Bat A [PERSON_NAME]" at bounding box center [799, 197] width 149 height 20
click at [163, 36] on span "← Retour" at bounding box center [174, 36] width 36 height 13
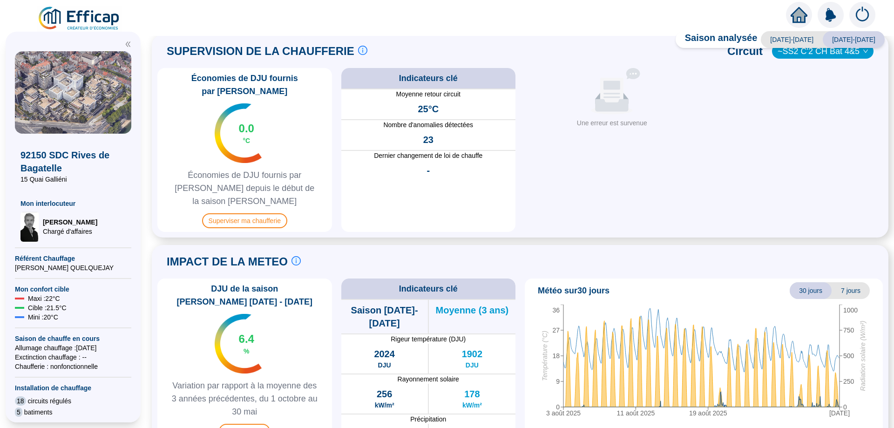
scroll to position [343, 0]
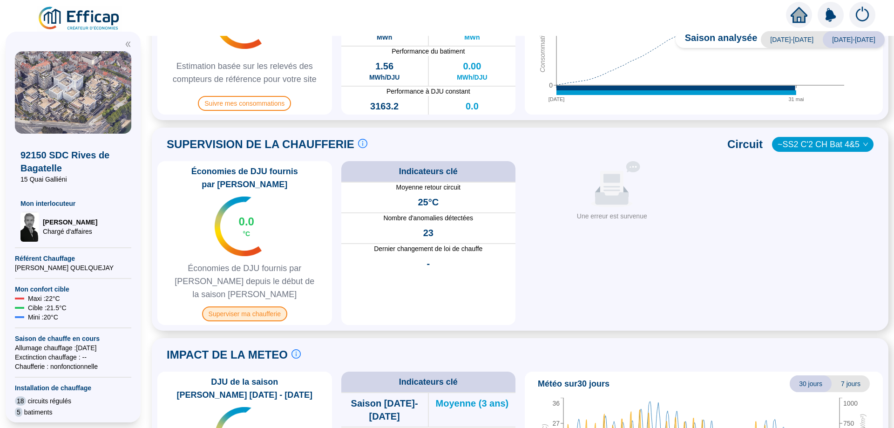
click at [255, 306] on span "Superviser ma chaufferie" at bounding box center [244, 313] width 85 height 15
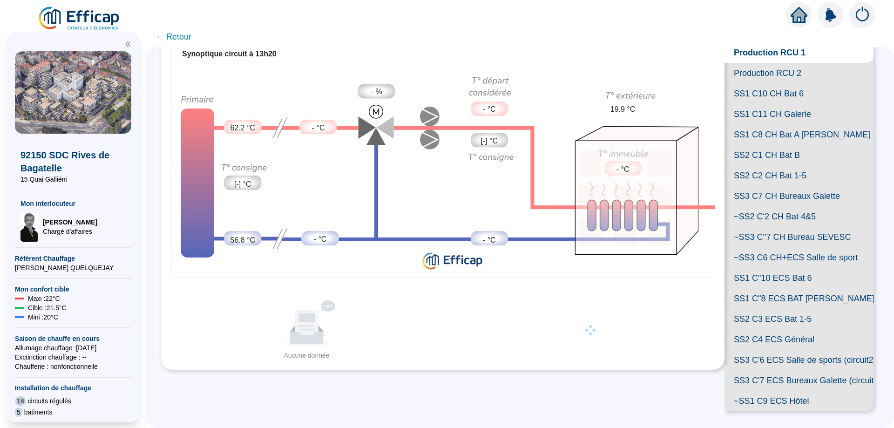
scroll to position [186, 0]
click at [782, 288] on span "SS1 C"8 ECS BAT [PERSON_NAME]" at bounding box center [799, 298] width 149 height 20
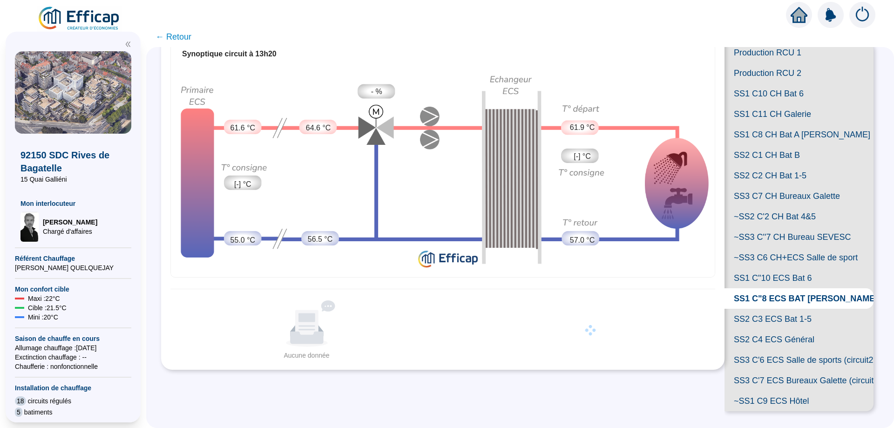
scroll to position [47, 0]
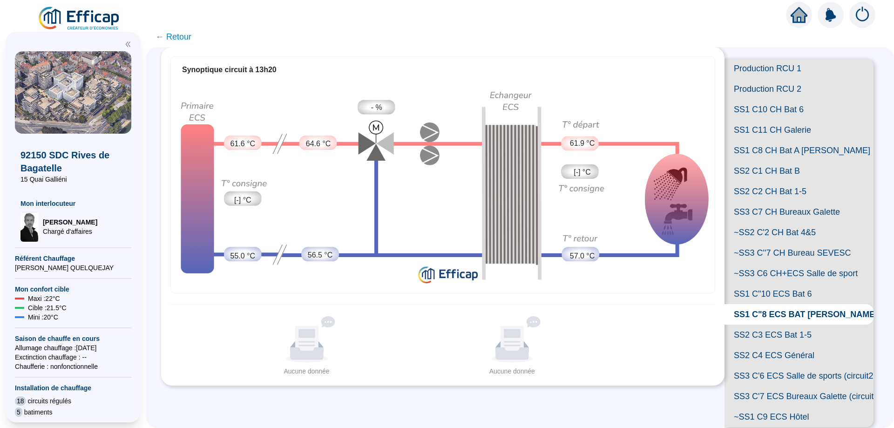
click at [380, 107] on span "- %" at bounding box center [376, 107] width 11 height 11
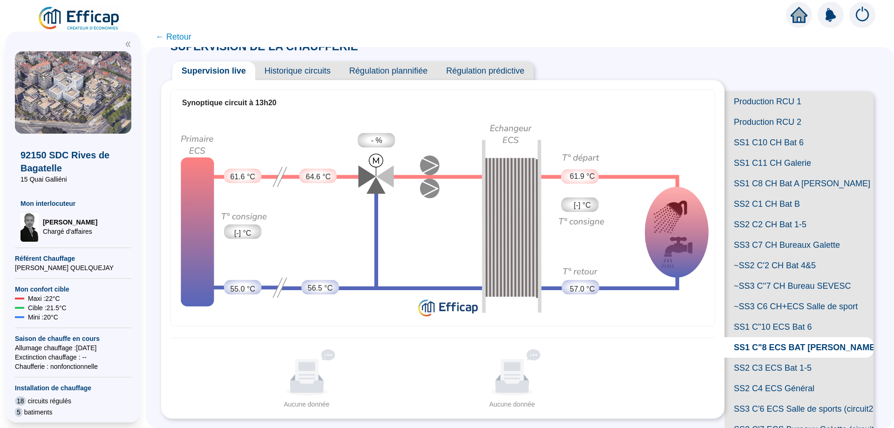
scroll to position [0, 0]
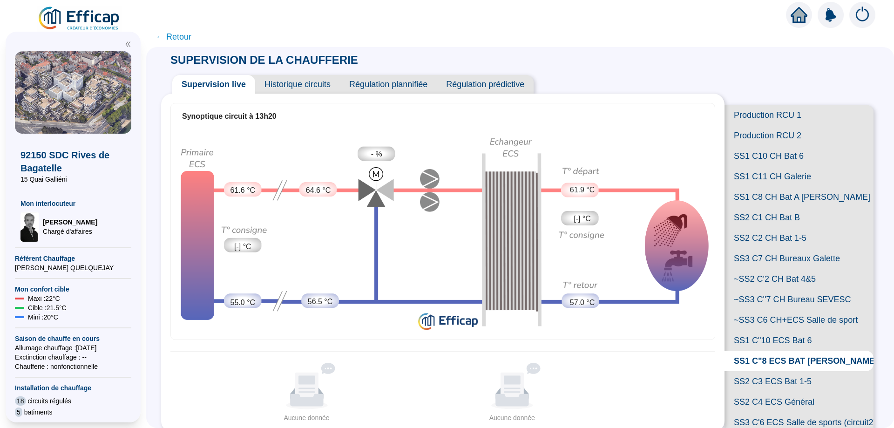
click at [303, 85] on span "Historique circuits" at bounding box center [297, 84] width 85 height 19
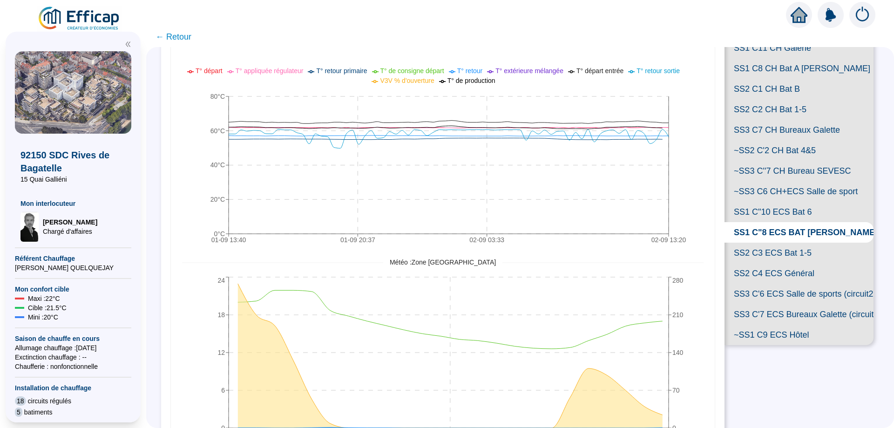
scroll to position [140, 0]
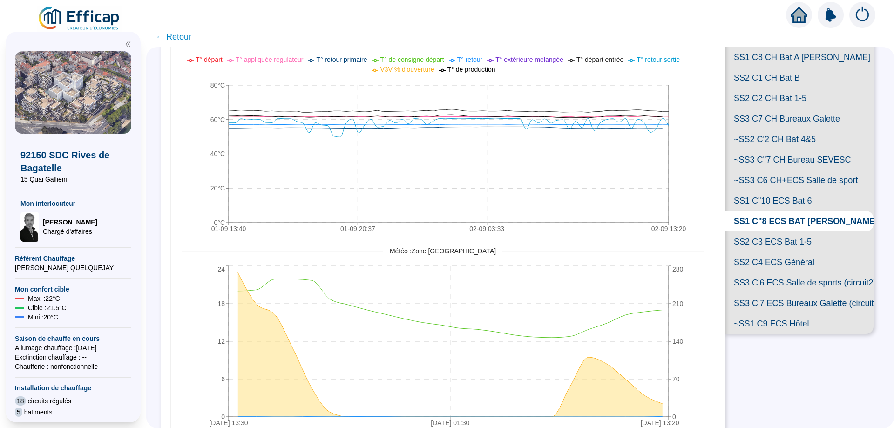
click at [765, 252] on span "SS2 C3 ECS Bat 1-5" at bounding box center [799, 241] width 149 height 20
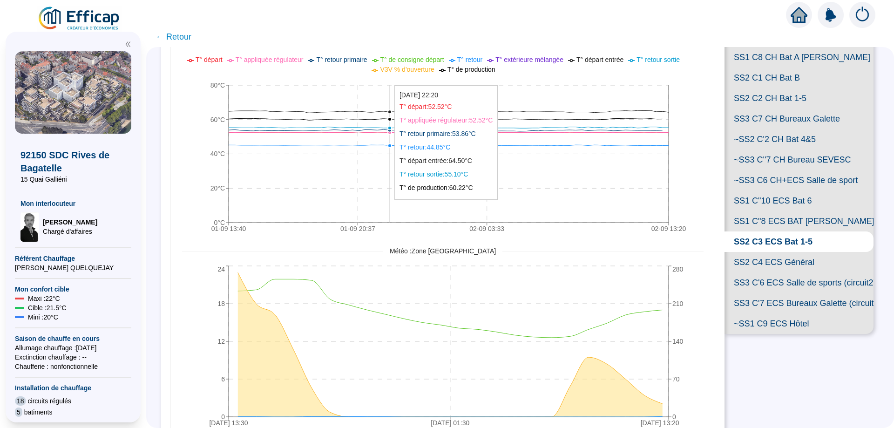
scroll to position [93, 0]
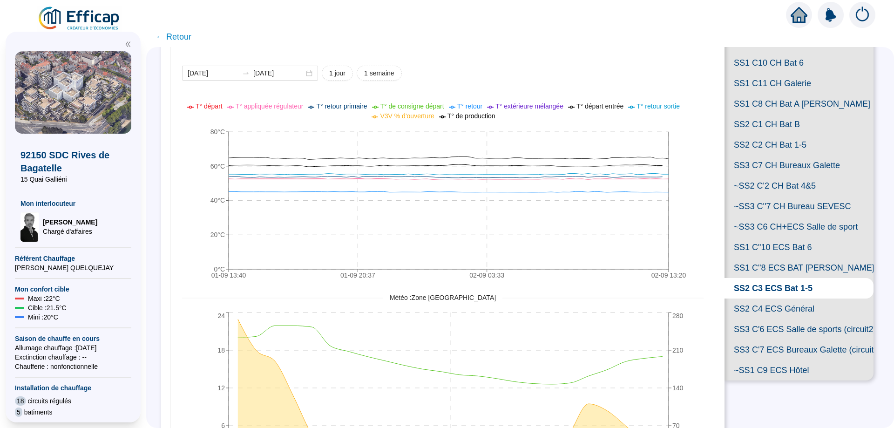
click at [778, 258] on span "SS1 C"10 ECS Bat 6" at bounding box center [799, 247] width 149 height 20
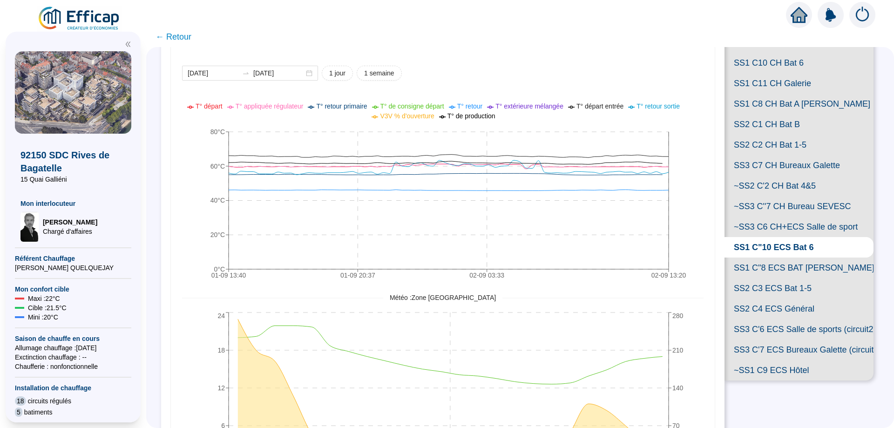
click at [760, 278] on span "SS1 C"8 ECS BAT [PERSON_NAME]" at bounding box center [799, 268] width 149 height 20
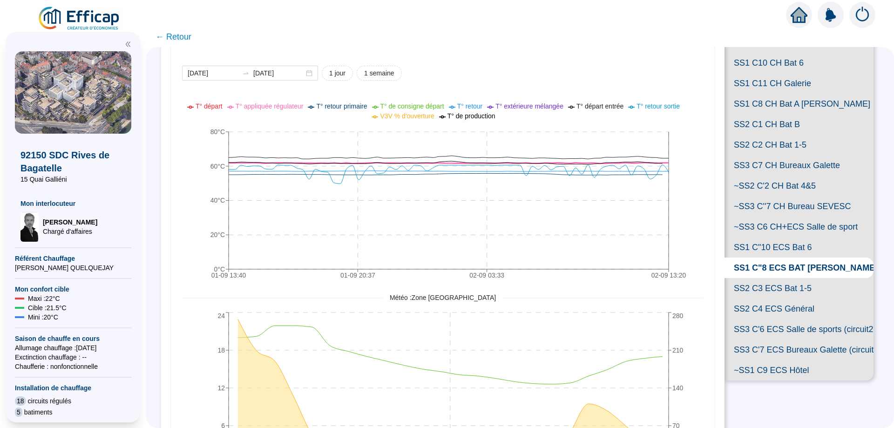
click at [293, 107] on span "T° appliquée régulateur" at bounding box center [270, 105] width 68 height 7
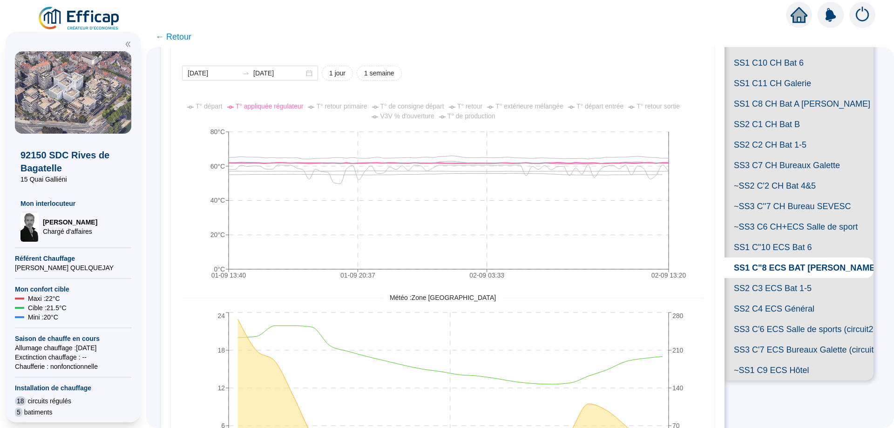
click at [277, 106] on span "T° appliquée régulateur" at bounding box center [270, 105] width 68 height 7
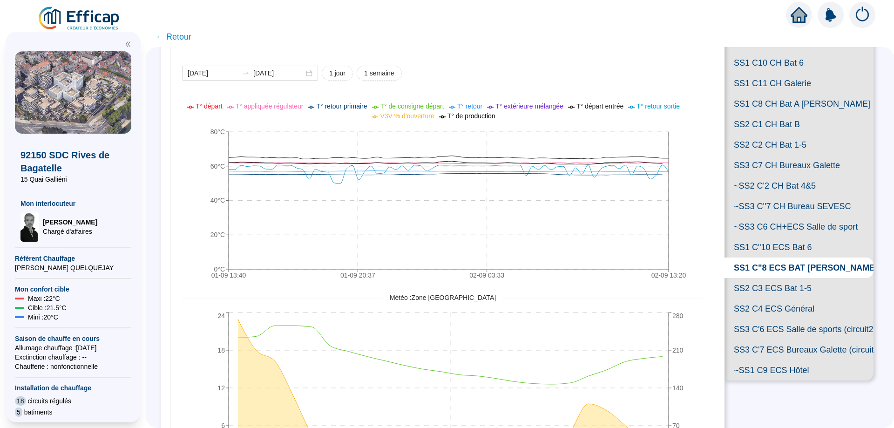
click at [278, 108] on span "T° appliquée régulateur" at bounding box center [270, 105] width 68 height 7
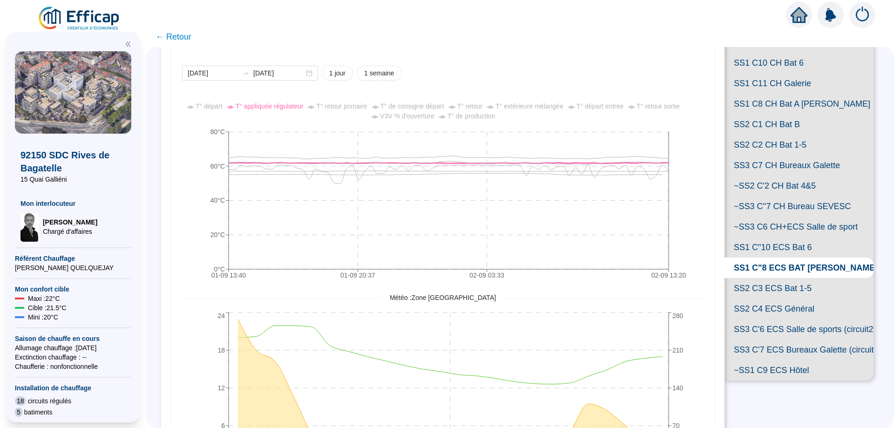
click at [779, 258] on span "SS1 C"10 ECS Bat 6" at bounding box center [799, 247] width 149 height 20
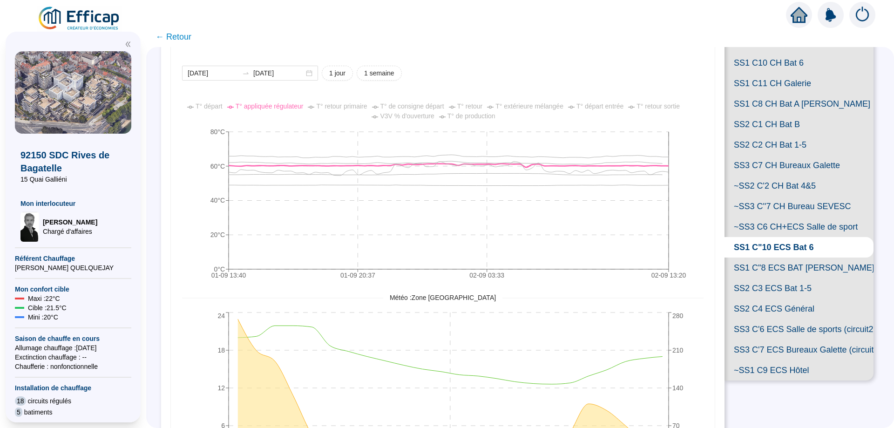
click at [778, 258] on span "SS1 C"10 ECS Bat 6" at bounding box center [799, 247] width 149 height 20
click at [799, 278] on span "SS1 C"8 ECS BAT [PERSON_NAME]" at bounding box center [799, 268] width 149 height 20
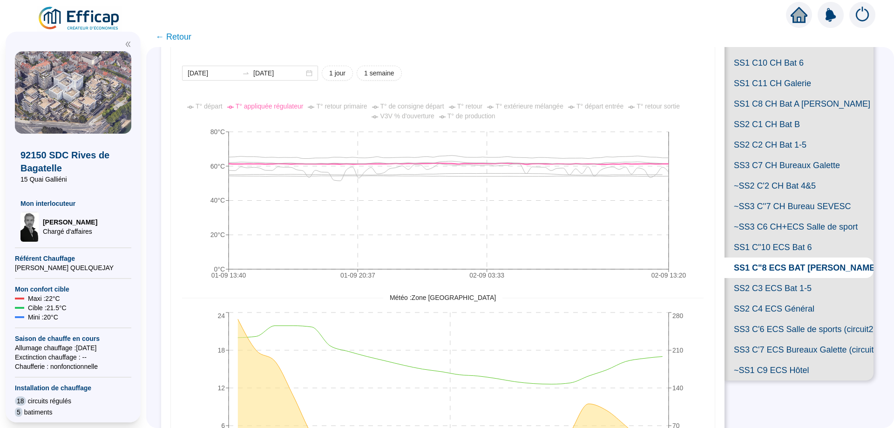
click at [788, 237] on span "~SS3 C6 CH+ECS Salle de sport" at bounding box center [799, 227] width 149 height 20
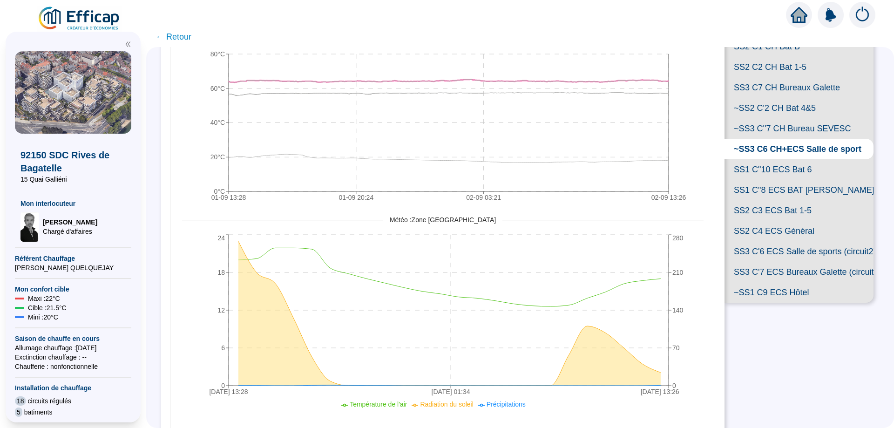
scroll to position [217, 0]
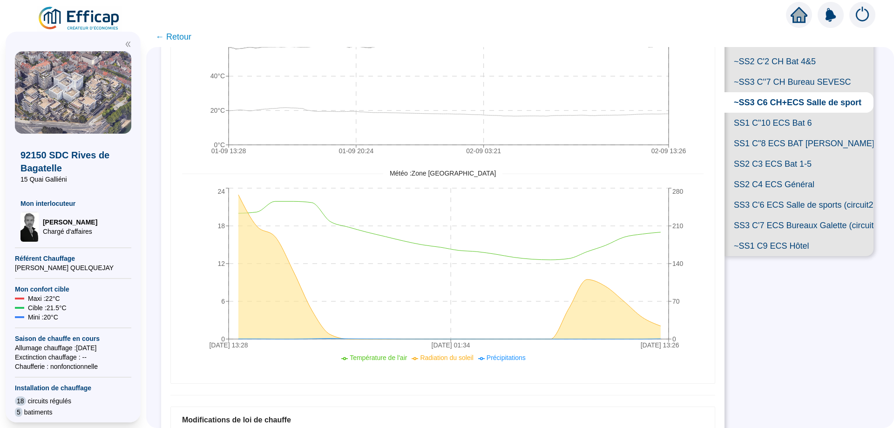
click at [767, 195] on span "SS2 C4 ECS Général" at bounding box center [799, 184] width 149 height 20
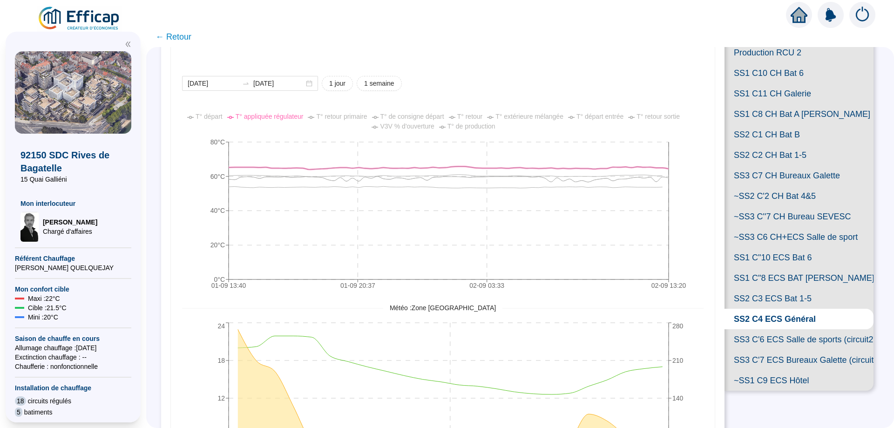
scroll to position [78, 0]
